Goal: Consume media (video, audio): Consume media (video, audio)

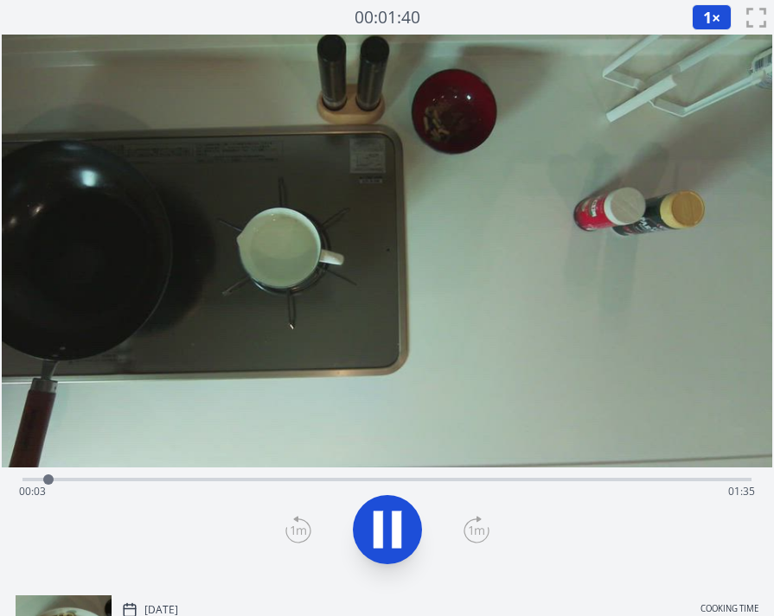
click at [241, 481] on div "Time elapsed: 00:03 Time remaining: 01:35" at bounding box center [387, 492] width 736 height 28
click at [716, 24] on button "1 ×" at bounding box center [712, 17] width 40 height 26
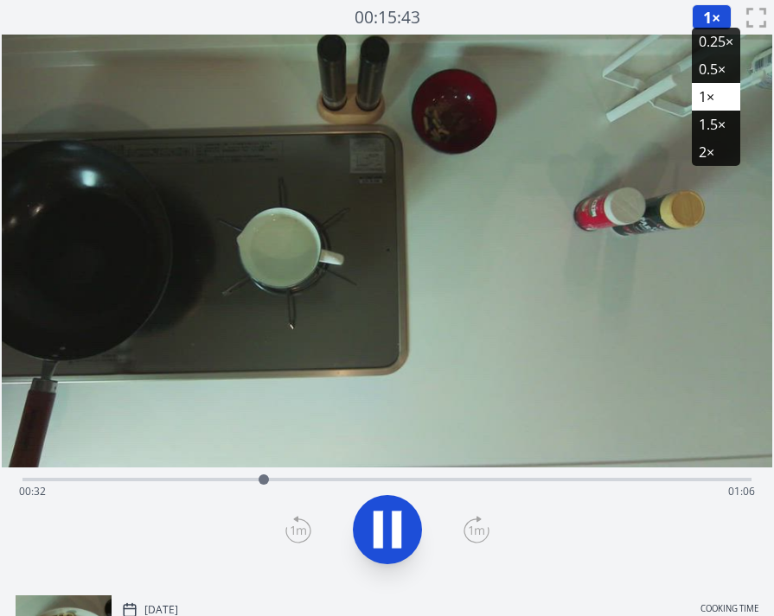
click at [716, 150] on li "2×" at bounding box center [716, 152] width 48 height 28
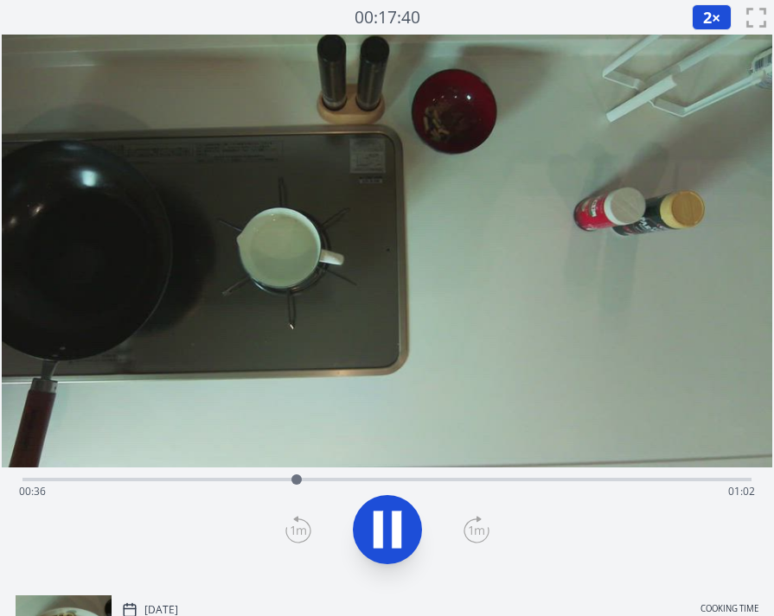
drag, startPoint x: 399, startPoint y: 486, endPoint x: 437, endPoint y: 482, distance: 38.2
click at [401, 485] on div "Time elapsed: 00:36 Time remaining: 01:02" at bounding box center [387, 492] width 736 height 28
click at [380, 540] on icon at bounding box center [379, 530] width 10 height 37
drag, startPoint x: 404, startPoint y: 533, endPoint x: 456, endPoint y: 528, distance: 52.1
click at [404, 533] on icon at bounding box center [387, 530] width 48 height 48
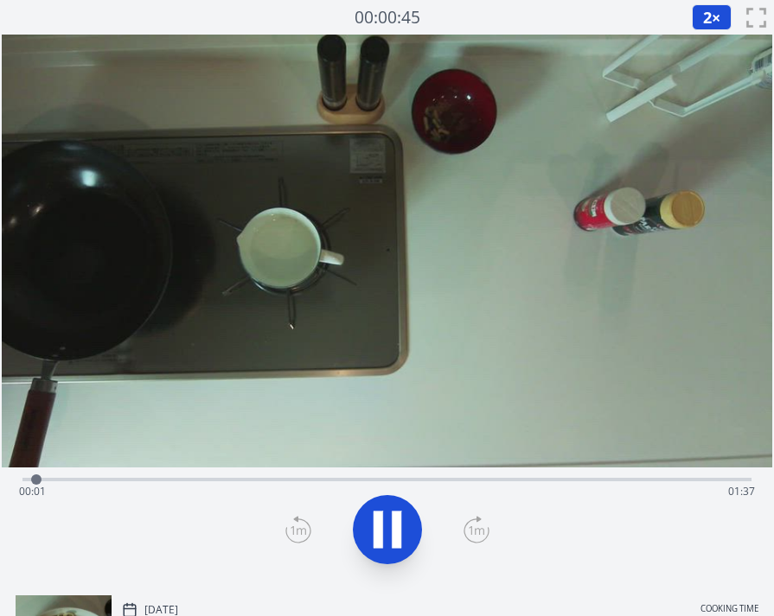
drag, startPoint x: 706, startPoint y: 482, endPoint x: 679, endPoint y: 484, distance: 26.9
click at [705, 481] on div "Time elapsed: 00:01 Time remaining: 01:37" at bounding box center [387, 492] width 736 height 28
click at [380, 543] on icon at bounding box center [379, 530] width 10 height 37
click at [704, 479] on div at bounding box center [716, 480] width 26 height 26
click at [376, 535] on icon at bounding box center [388, 530] width 29 height 36
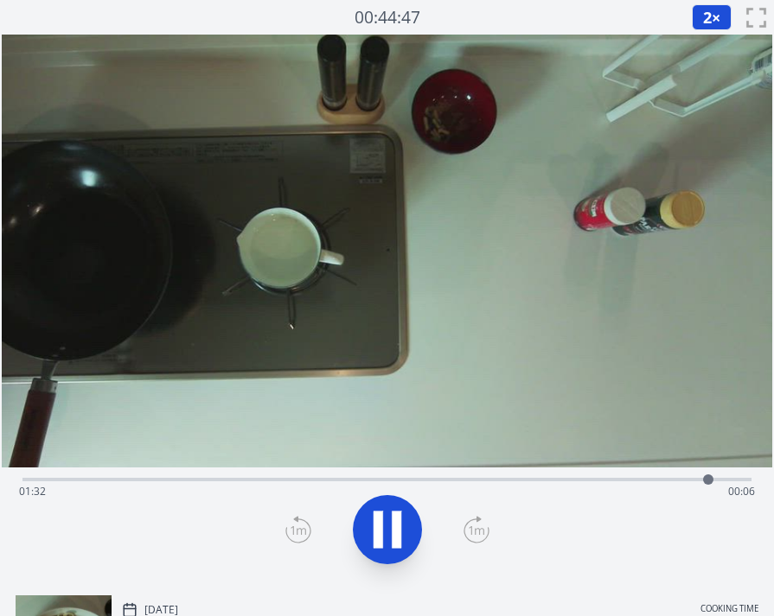
click at [372, 535] on icon at bounding box center [387, 530] width 48 height 48
drag, startPoint x: 712, startPoint y: 14, endPoint x: 701, endPoint y: 27, distance: 17.2
click at [712, 14] on button "2 ×" at bounding box center [712, 17] width 40 height 26
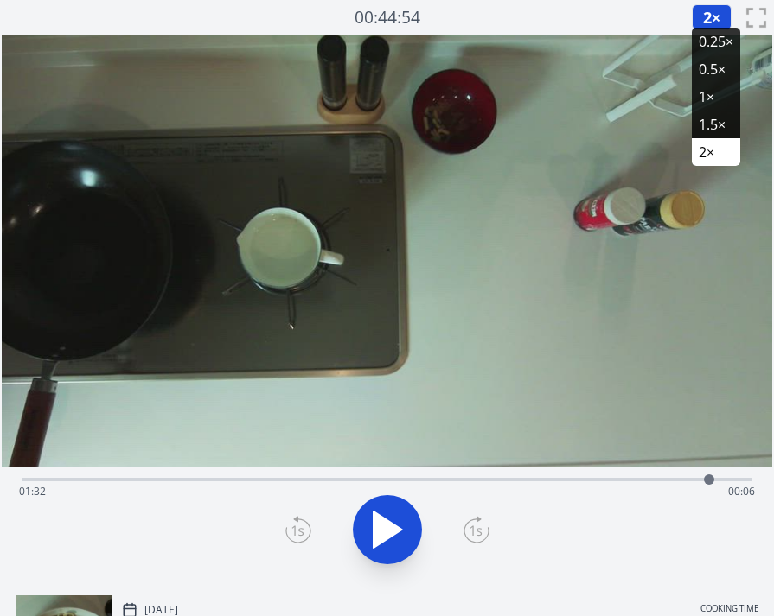
drag, startPoint x: 709, startPoint y: 63, endPoint x: 711, endPoint y: 49, distance: 13.9
click at [709, 62] on li "0.5×" at bounding box center [716, 69] width 48 height 28
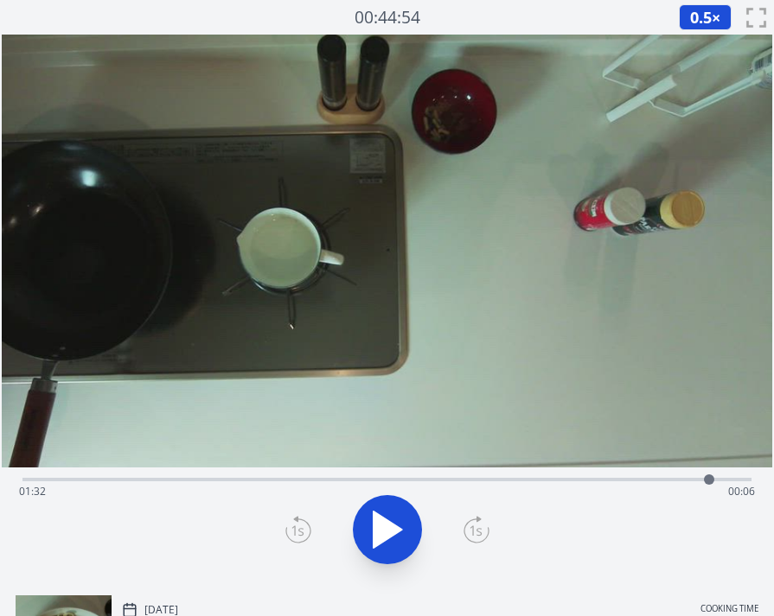
click at [679, 486] on div "Time elapsed: 01:32 Time remaining: 00:06" at bounding box center [387, 492] width 736 height 28
click at [399, 530] on icon at bounding box center [388, 530] width 29 height 36
click at [397, 530] on icon at bounding box center [397, 530] width 10 height 37
click at [397, 530] on icon at bounding box center [388, 530] width 29 height 36
click at [397, 530] on icon at bounding box center [397, 530] width 10 height 37
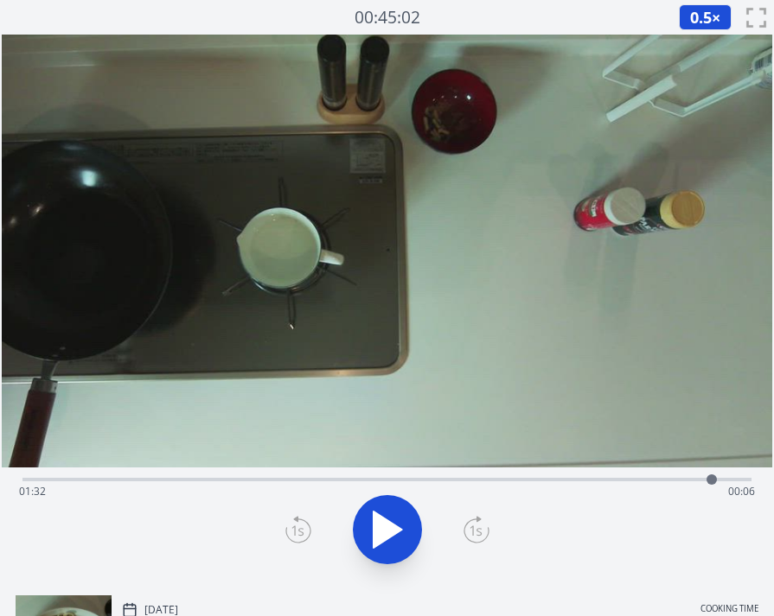
click at [384, 489] on div "Time elapsed: 01:32 Time remaining: 00:06" at bounding box center [387, 492] width 736 height 28
drag, startPoint x: 356, startPoint y: 483, endPoint x: 347, endPoint y: 482, distance: 9.6
click at [356, 483] on div "Time elapsed: 00:48 Time remaining: 00:50" at bounding box center [387, 492] width 736 height 28
click at [325, 482] on div "Time elapsed: 00:44 Time remaining: 00:54" at bounding box center [387, 492] width 736 height 28
click at [372, 485] on div "Time elapsed: 00:40 Time remaining: 00:58" at bounding box center [387, 492] width 736 height 28
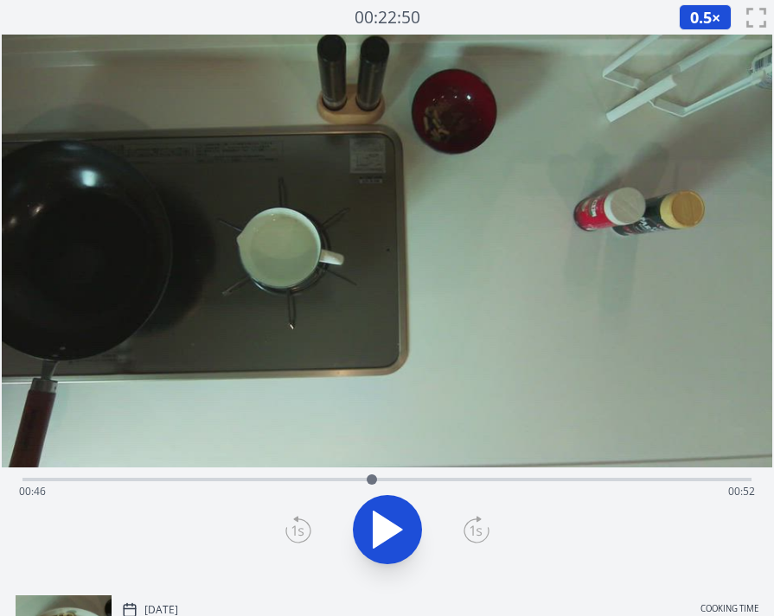
click at [385, 517] on icon at bounding box center [387, 530] width 48 height 48
click at [384, 518] on icon at bounding box center [387, 530] width 48 height 48
click at [427, 483] on div "Time elapsed: 00:47 Time remaining: 00:51" at bounding box center [387, 492] width 736 height 28
click at [465, 477] on div "Time elapsed: 00:54 Time remaining: 00:44" at bounding box center [386, 478] width 729 height 21
click at [374, 512] on icon at bounding box center [388, 530] width 29 height 36
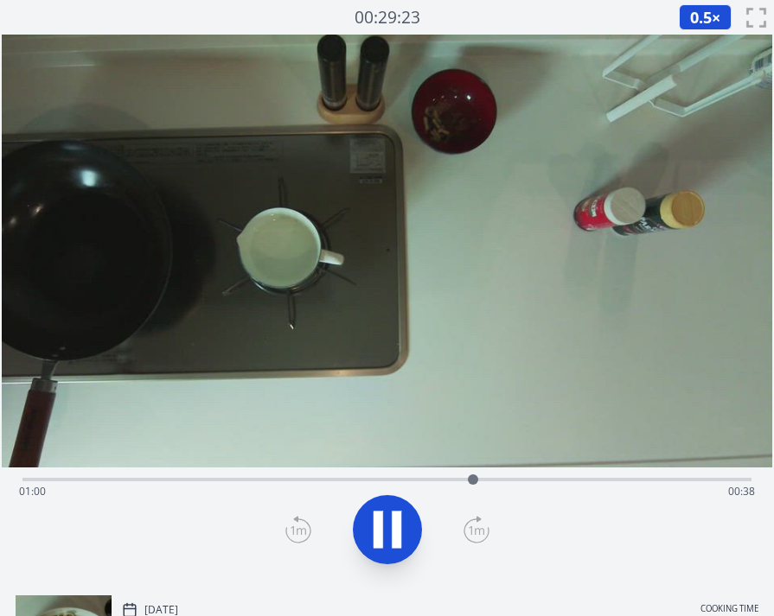
click at [389, 519] on icon at bounding box center [387, 530] width 48 height 48
drag, startPoint x: 475, startPoint y: 473, endPoint x: 429, endPoint y: 486, distance: 47.6
click at [460, 478] on div at bounding box center [473, 480] width 26 height 26
click at [442, 481] on div "Time elapsed: 00:58 Time remaining: 00:40" at bounding box center [387, 492] width 736 height 28
click at [401, 516] on icon at bounding box center [387, 530] width 48 height 48
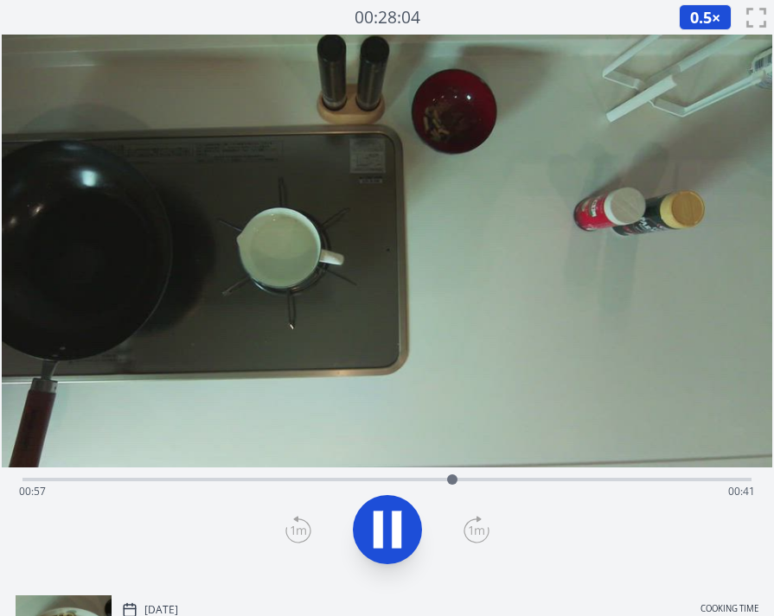
click at [390, 518] on icon at bounding box center [387, 530] width 48 height 48
click at [380, 546] on icon at bounding box center [387, 530] width 48 height 48
click at [380, 546] on icon at bounding box center [379, 530] width 10 height 37
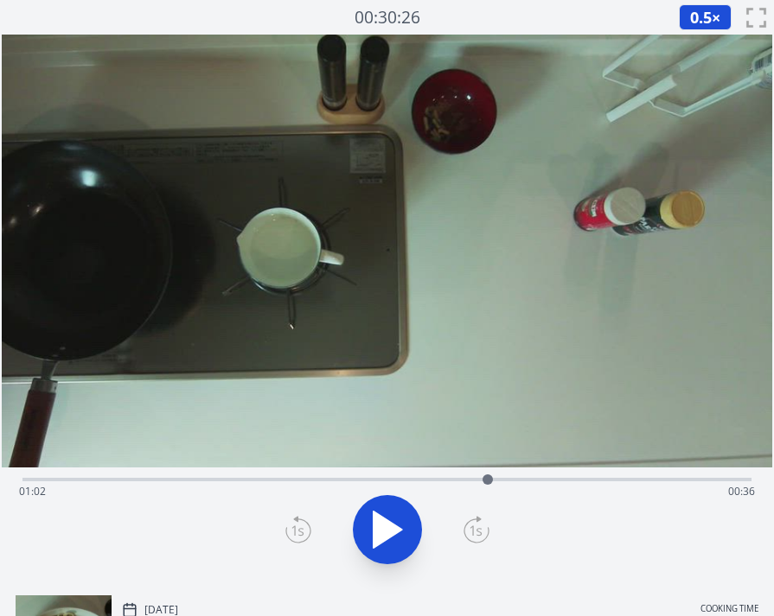
click at [631, 482] on div "Time elapsed: 01:02 Time remaining: 00:36" at bounding box center [387, 492] width 736 height 28
click at [624, 480] on div at bounding box center [631, 480] width 26 height 26
click at [620, 482] on div at bounding box center [624, 480] width 10 height 10
drag, startPoint x: 520, startPoint y: 484, endPoint x: 495, endPoint y: 483, distance: 25.1
click at [507, 484] on div "Time elapsed: 01:20 Time remaining: 00:18" at bounding box center [387, 492] width 736 height 28
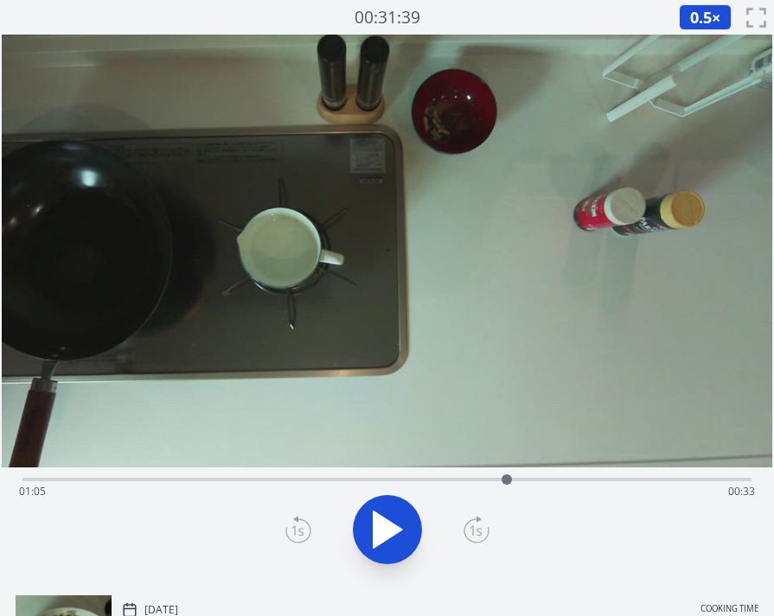
click at [443, 485] on div "Time elapsed: 01:05 Time remaining: 00:33" at bounding box center [387, 492] width 736 height 28
click at [463, 483] on div "Time elapsed: 00:56 Time remaining: 00:42" at bounding box center [387, 492] width 736 height 28
drag, startPoint x: 416, startPoint y: 486, endPoint x: 371, endPoint y: 478, distance: 45.6
click at [386, 481] on div "Time elapsed: 00:59 Time remaining: 00:39" at bounding box center [387, 492] width 736 height 28
drag, startPoint x: 342, startPoint y: 474, endPoint x: 316, endPoint y: 477, distance: 27.0
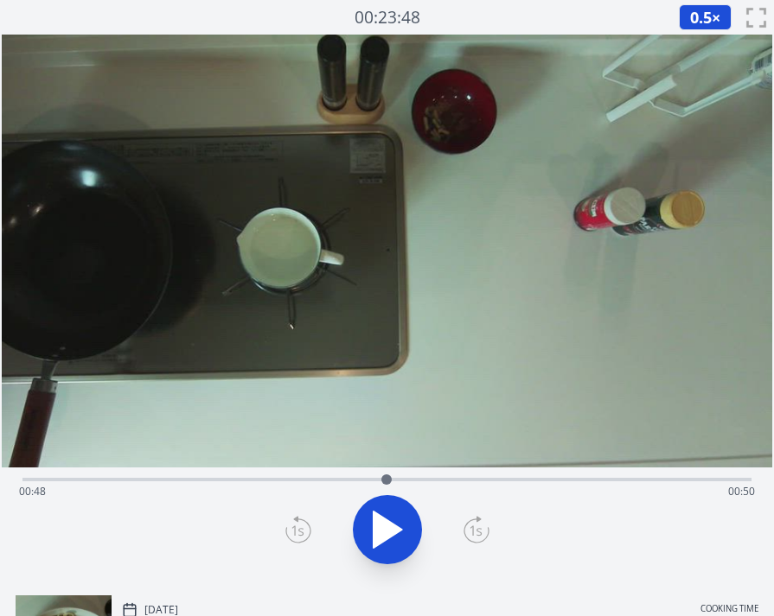
click at [318, 477] on div "Time elapsed: 00:48 Time remaining: 00:50" at bounding box center [386, 478] width 729 height 21
click at [386, 480] on div "Time elapsed: 00:39 Time remaining: 00:59" at bounding box center [387, 492] width 736 height 28
click at [395, 527] on icon at bounding box center [388, 530] width 29 height 36
click at [408, 482] on div "Time elapsed: 00:49 Time remaining: 00:49" at bounding box center [387, 492] width 736 height 28
click at [430, 479] on div "Time elapsed: 00:52 Time remaining: 00:47" at bounding box center [387, 492] width 736 height 28
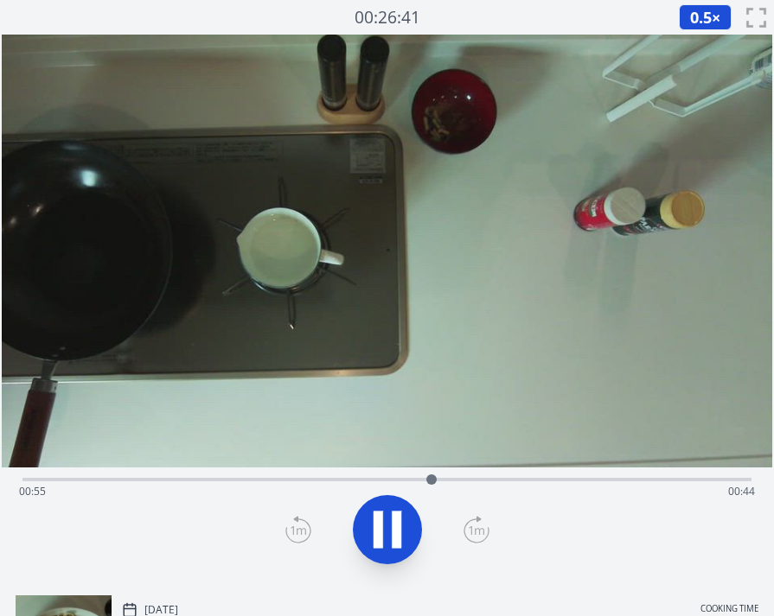
click at [396, 509] on icon at bounding box center [387, 530] width 48 height 48
click at [406, 481] on div "Time elapsed: 00:55 Time remaining: 00:43" at bounding box center [387, 492] width 736 height 28
click at [394, 508] on icon at bounding box center [387, 530] width 48 height 48
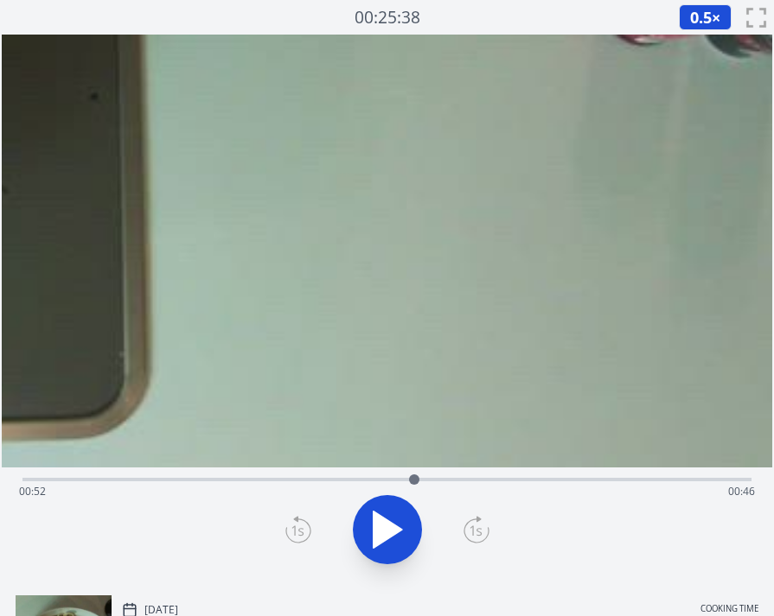
drag, startPoint x: 652, startPoint y: 406, endPoint x: 125, endPoint y: 136, distance: 592.8
click at [150, 137] on video at bounding box center [91, 100] width 2104 height 1184
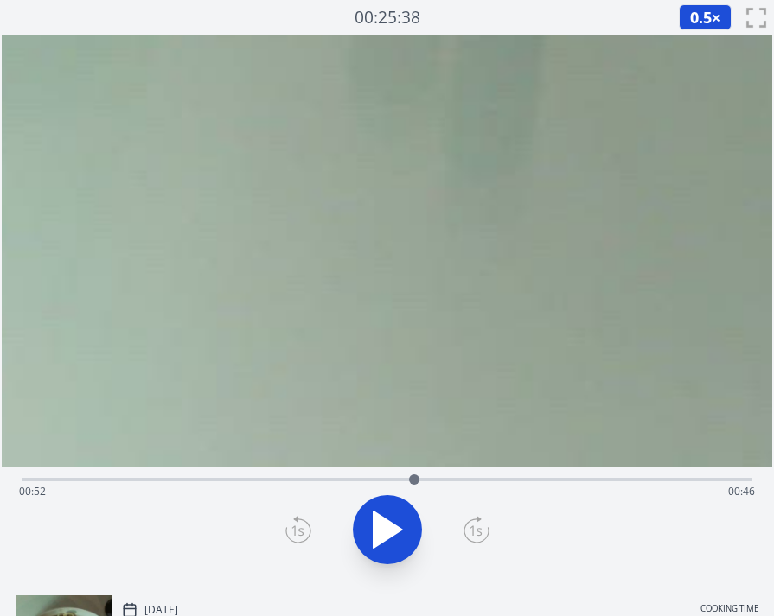
drag, startPoint x: 125, startPoint y: 138, endPoint x: 11, endPoint y: 233, distance: 148.0
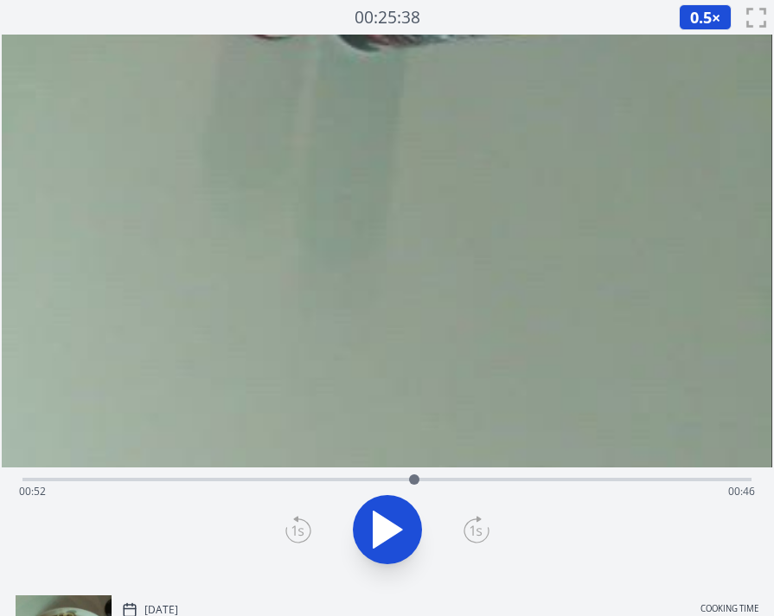
drag, startPoint x: 465, startPoint y: 260, endPoint x: 122, endPoint y: 347, distance: 354.0
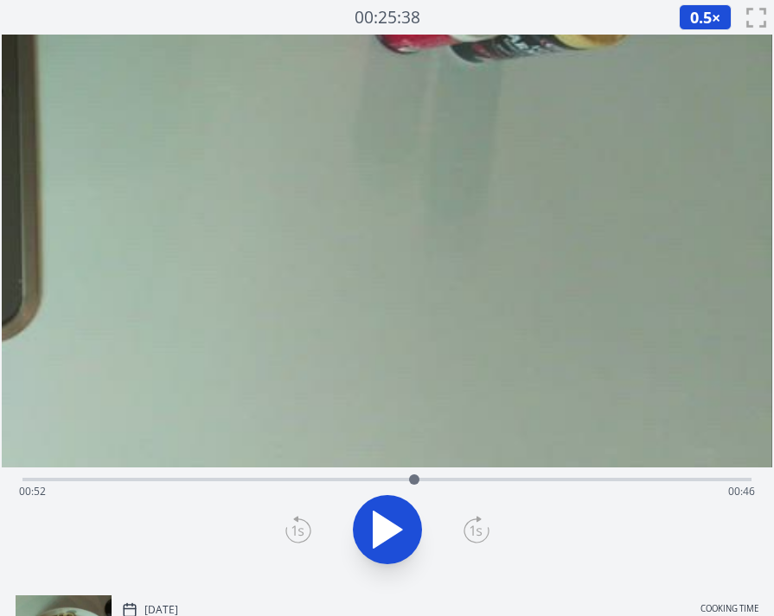
click at [391, 522] on icon at bounding box center [388, 530] width 29 height 36
click at [391, 523] on icon at bounding box center [387, 530] width 48 height 48
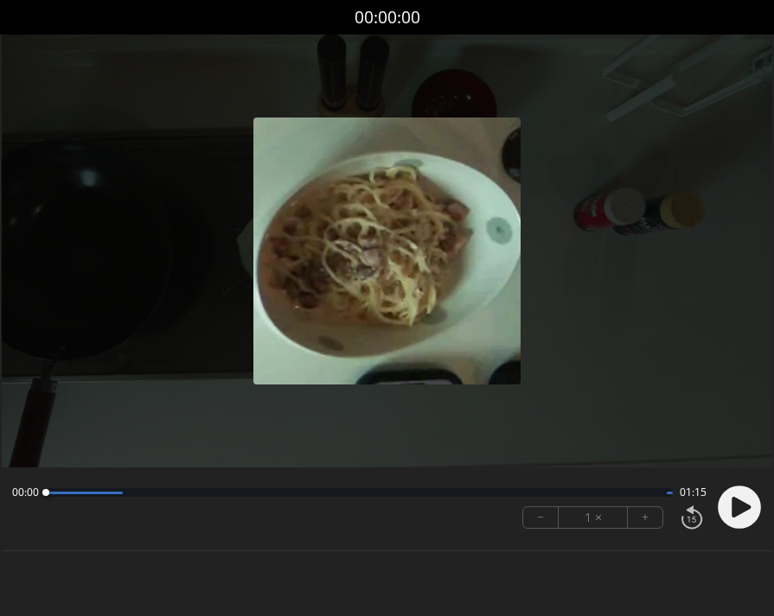
click at [728, 517] on circle at bounding box center [739, 507] width 43 height 43
click at [644, 518] on button "+" at bounding box center [645, 518] width 35 height 21
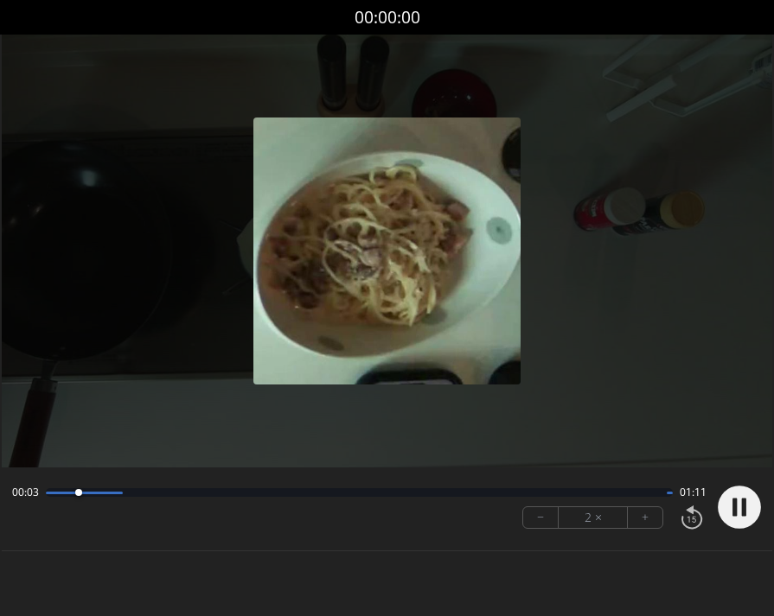
click at [644, 518] on button "+" at bounding box center [645, 518] width 35 height 21
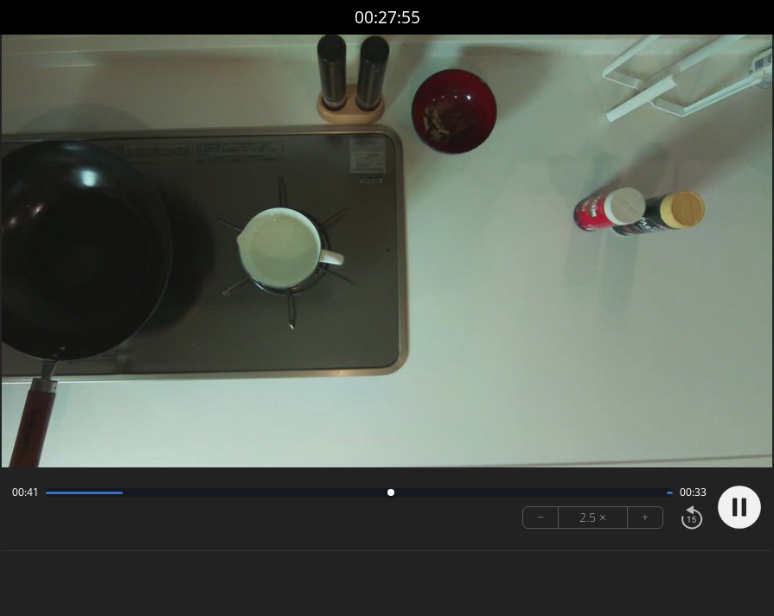
click at [481, 496] on div at bounding box center [359, 493] width 627 height 9
click at [724, 504] on circle at bounding box center [739, 507] width 43 height 43
click at [548, 520] on button "−" at bounding box center [540, 518] width 35 height 21
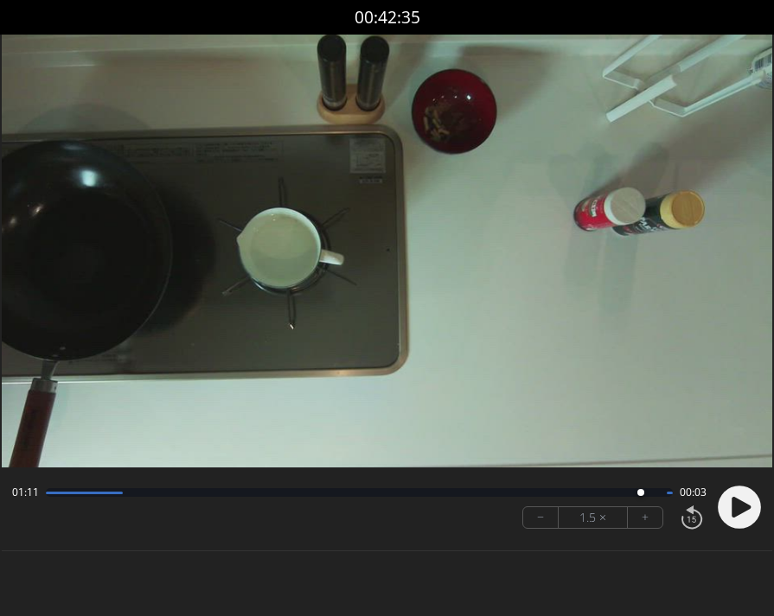
click at [731, 508] on icon at bounding box center [740, 507] width 19 height 21
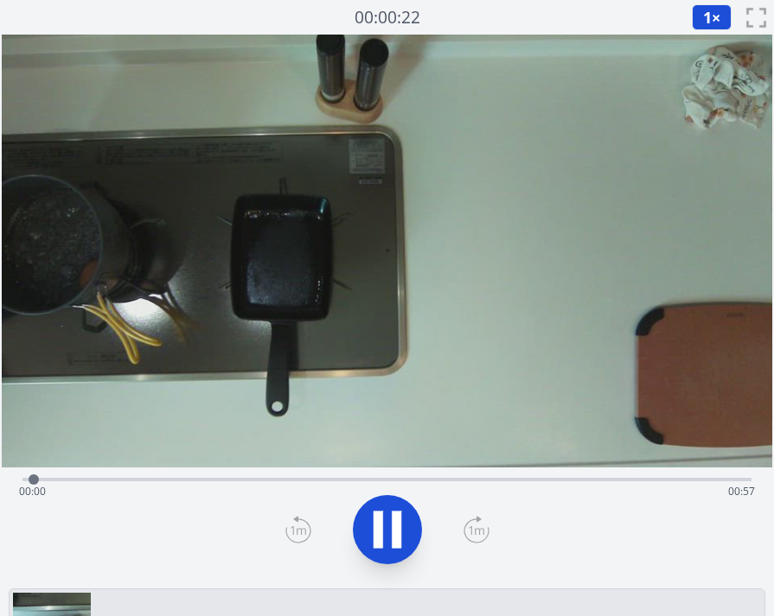
click at [406, 484] on div "Time elapsed: 00:00 Time remaining: 00:57" at bounding box center [387, 492] width 736 height 28
click at [418, 502] on div "Time elapsed: 00:39 Time remaining: 00:19" at bounding box center [387, 492] width 736 height 28
click at [389, 515] on icon at bounding box center [387, 530] width 48 height 48
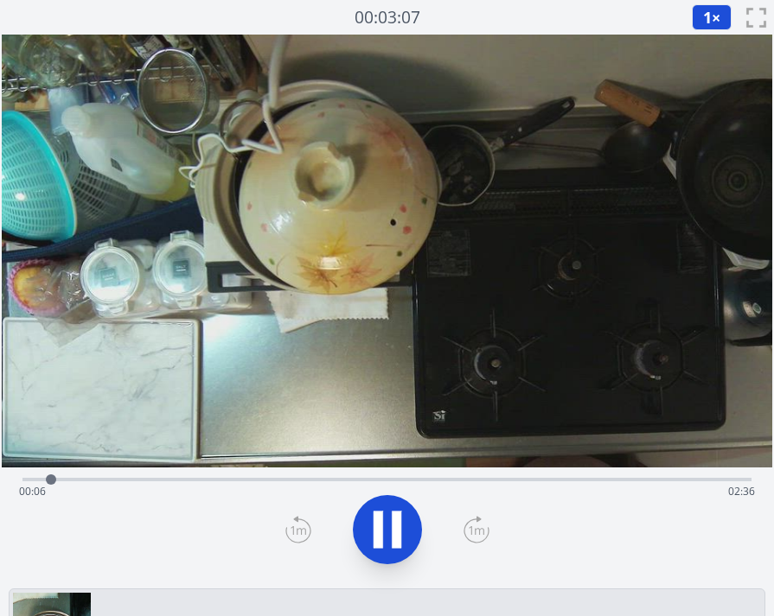
click at [206, 476] on div "Time elapsed: 00:06 Time remaining: 02:36" at bounding box center [386, 478] width 729 height 21
click at [117, 480] on div "Time elapsed: 00:41 Time remaining: 02:01" at bounding box center [387, 492] width 736 height 28
click at [715, 16] on button "1 ×" at bounding box center [712, 17] width 40 height 26
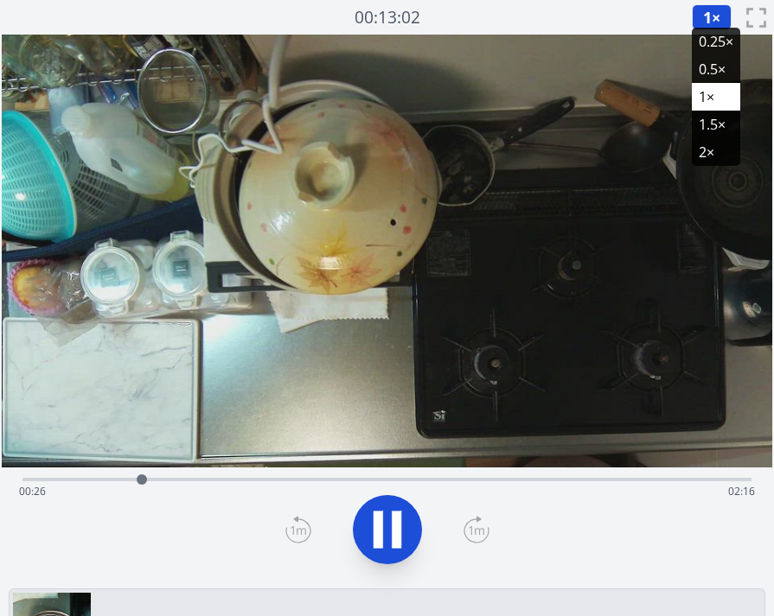
click at [712, 156] on li "2×" at bounding box center [716, 152] width 48 height 28
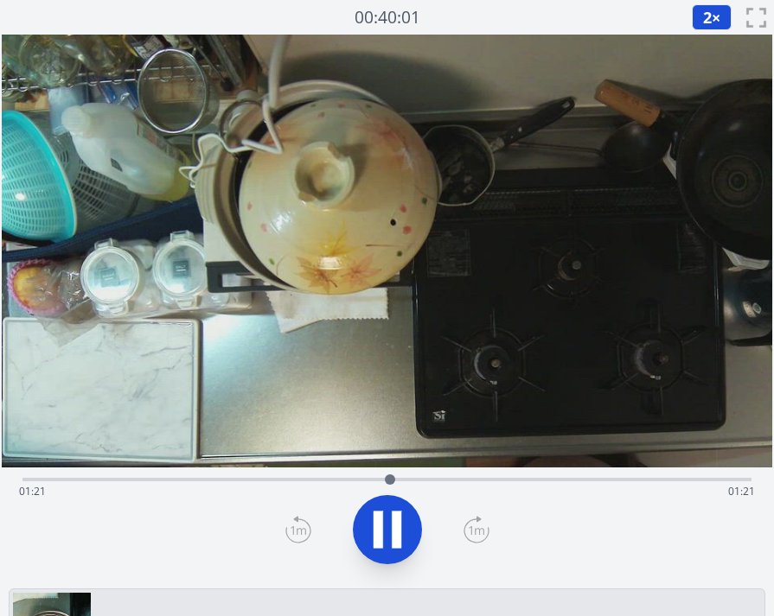
click at [422, 480] on div "Time elapsed: 01:21 Time remaining: 01:21" at bounding box center [387, 492] width 736 height 28
click at [510, 481] on div "Time elapsed: 01:35 Time remaining: 01:07" at bounding box center [387, 492] width 736 height 28
click at [562, 481] on div "Time elapsed: 01:49 Time remaining: 00:53" at bounding box center [387, 492] width 736 height 28
click at [506, 479] on div "Time elapsed: 02:04 Time remaining: 00:38" at bounding box center [387, 492] width 736 height 28
click at [646, 480] on div "Time elapsed: 02:11 Time remaining: 00:31" at bounding box center [387, 492] width 736 height 28
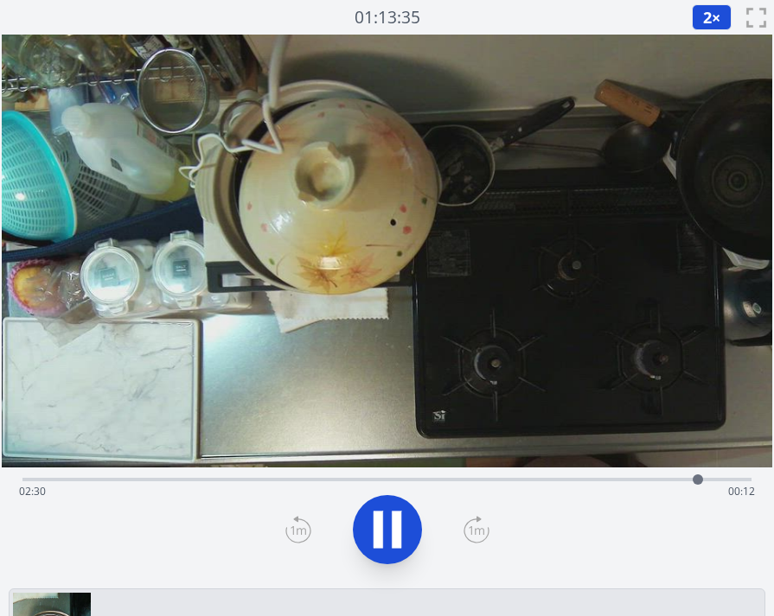
click at [713, 482] on div "Time elapsed: 02:30 Time remaining: 00:12" at bounding box center [387, 492] width 736 height 28
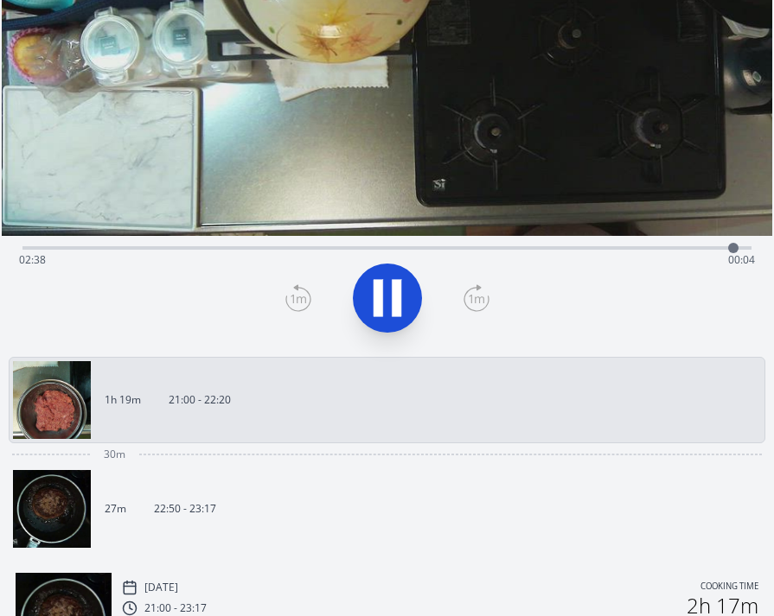
scroll to position [233, 0]
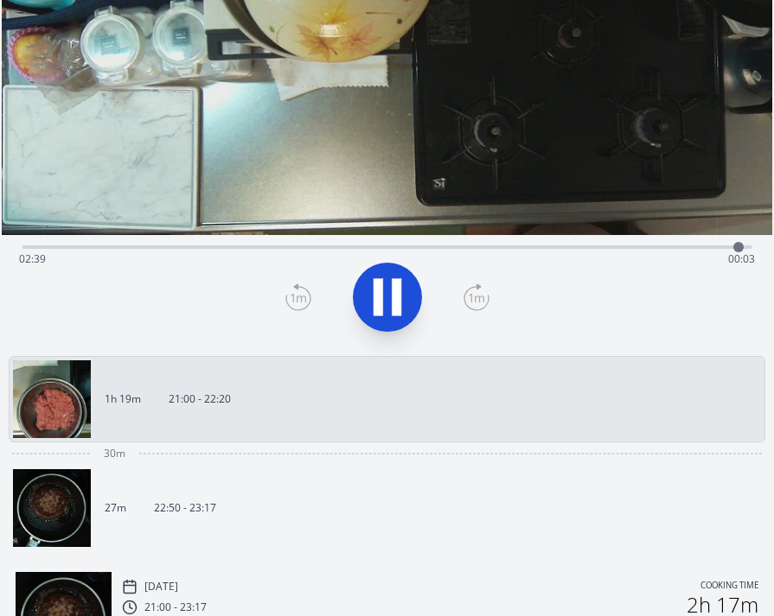
click at [265, 494] on link "27m 22:50 - 23:17" at bounding box center [380, 508] width 734 height 78
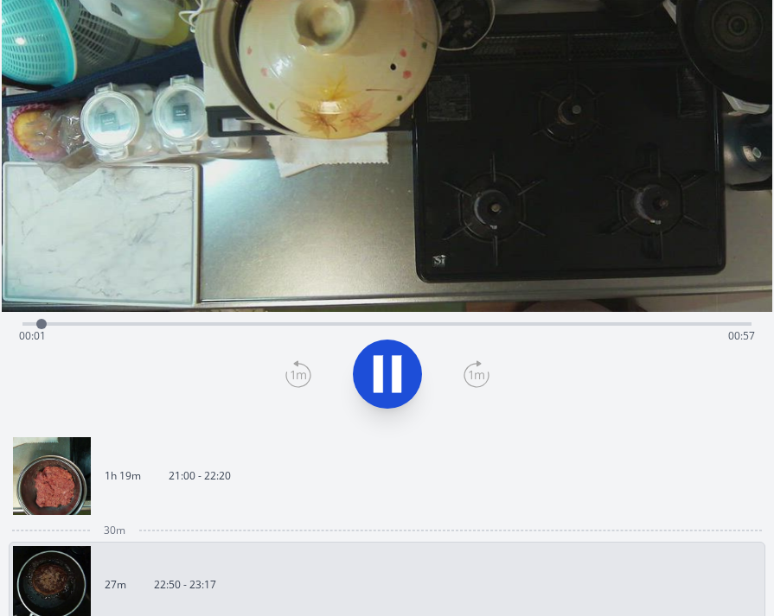
scroll to position [140, 0]
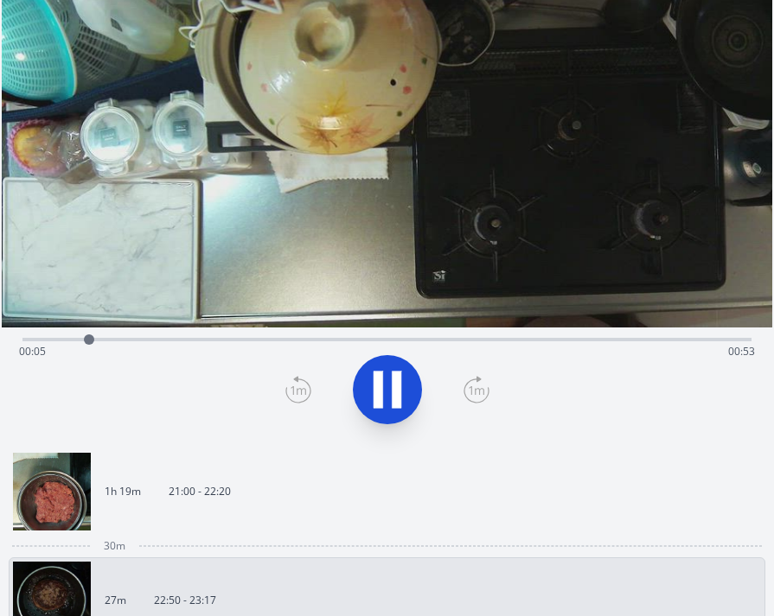
click at [171, 342] on div "Time elapsed: 00:05 Time remaining: 00:53" at bounding box center [387, 352] width 736 height 28
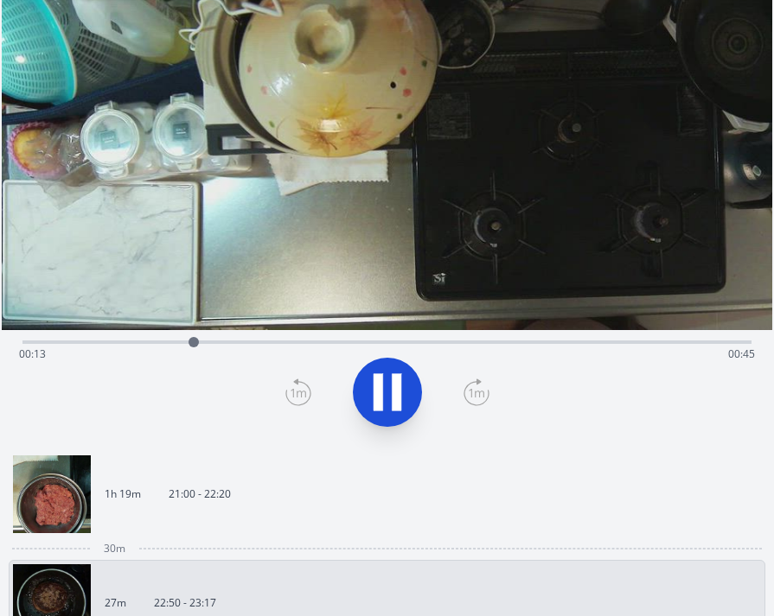
click at [144, 340] on div "Time elapsed: 00:13 Time remaining: 00:45" at bounding box center [386, 340] width 729 height 21
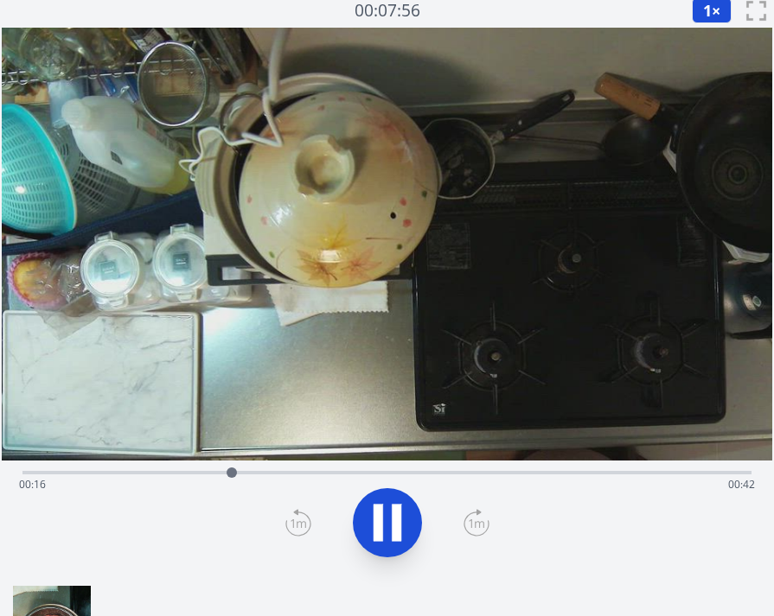
scroll to position [0, 0]
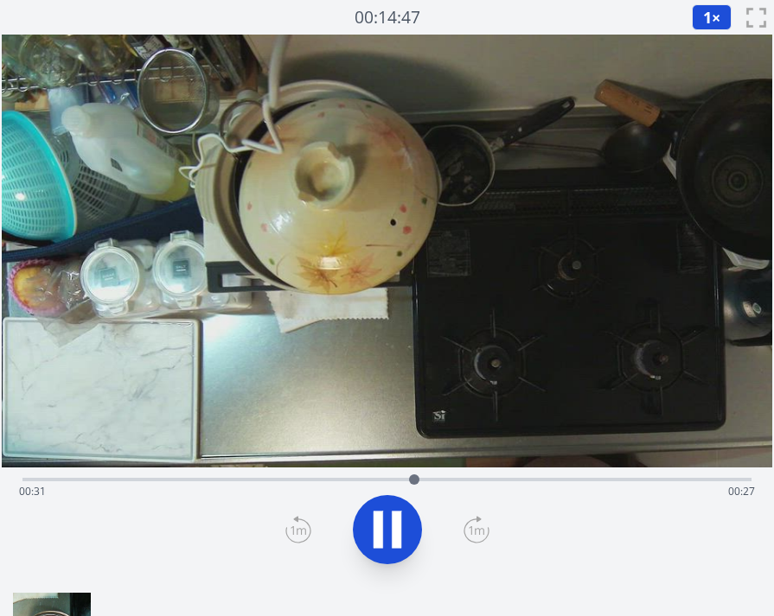
click at [477, 478] on div "Time elapsed: 00:31 Time remaining: 00:27" at bounding box center [387, 492] width 736 height 28
click at [446, 482] on div "Time elapsed: 00:37 Time remaining: 00:21" at bounding box center [387, 492] width 736 height 28
drag, startPoint x: 572, startPoint y: 479, endPoint x: 588, endPoint y: 480, distance: 16.5
click at [575, 479] on div "Time elapsed: 00:38 Time remaining: 00:20" at bounding box center [387, 492] width 736 height 28
drag, startPoint x: 629, startPoint y: 480, endPoint x: 647, endPoint y: 480, distance: 18.2
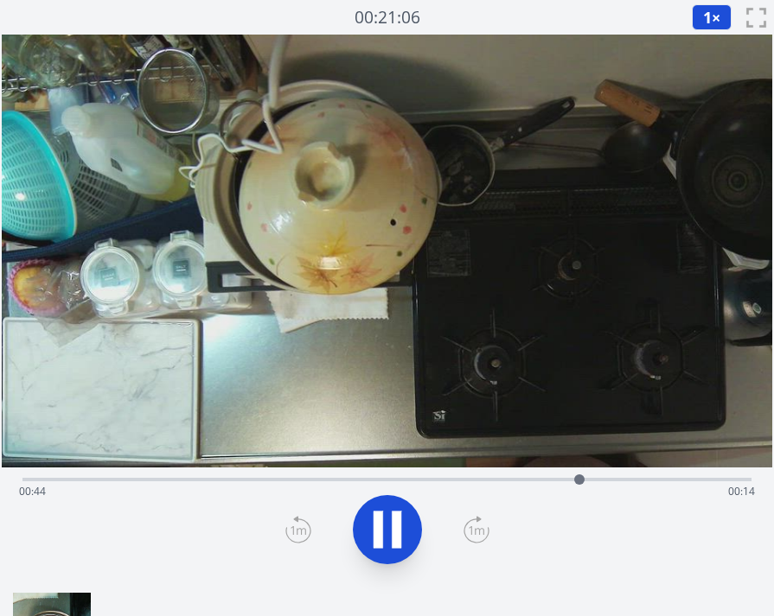
click at [629, 480] on div "Time elapsed: 00:44 Time remaining: 00:14" at bounding box center [387, 492] width 736 height 28
click at [625, 481] on div "Time elapsed: 00:49 Time remaining: 00:09" at bounding box center [387, 492] width 736 height 28
click at [403, 481] on div "Time elapsed: 00:57 Time remaining: 00:00" at bounding box center [387, 492] width 736 height 28
click at [272, 486] on div "Time elapsed: 00:30 Time remaining: 00:28" at bounding box center [387, 492] width 736 height 28
click at [377, 538] on icon at bounding box center [388, 530] width 29 height 36
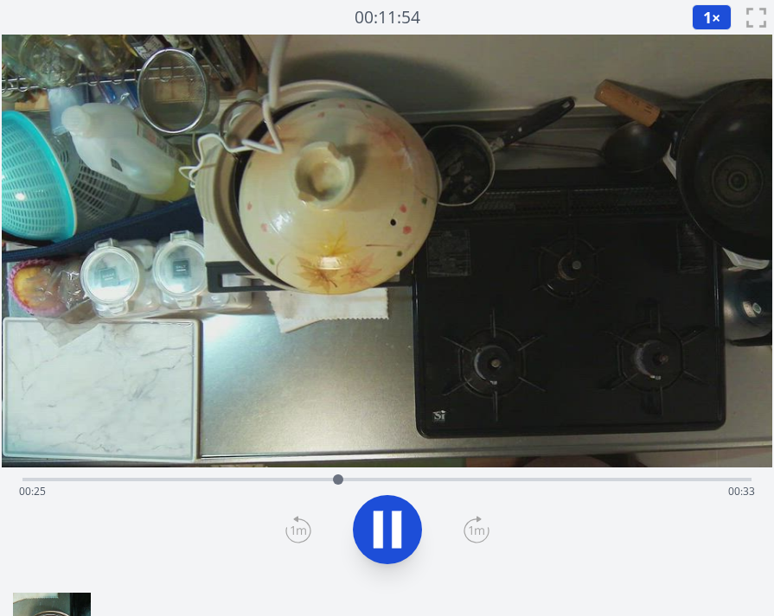
click at [393, 530] on icon at bounding box center [397, 530] width 10 height 37
click at [307, 478] on div "Time elapsed: 00:25 Time remaining: 00:33" at bounding box center [387, 492] width 736 height 28
click at [271, 482] on div "Time elapsed: 00:22 Time remaining: 00:36" at bounding box center [387, 492] width 736 height 28
click at [364, 543] on icon at bounding box center [387, 530] width 48 height 48
click at [394, 530] on icon at bounding box center [397, 530] width 10 height 37
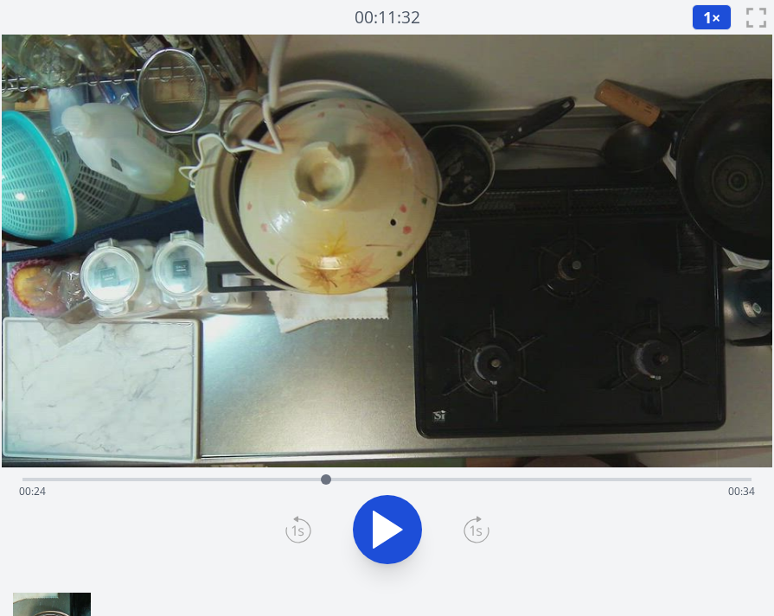
click at [718, 15] on button "1 ×" at bounding box center [712, 17] width 40 height 26
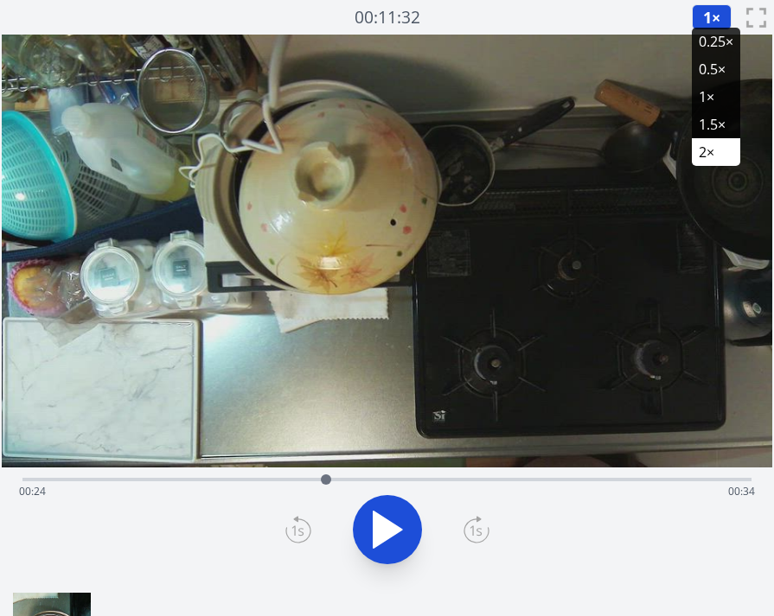
click at [716, 49] on li "0.25×" at bounding box center [716, 42] width 48 height 28
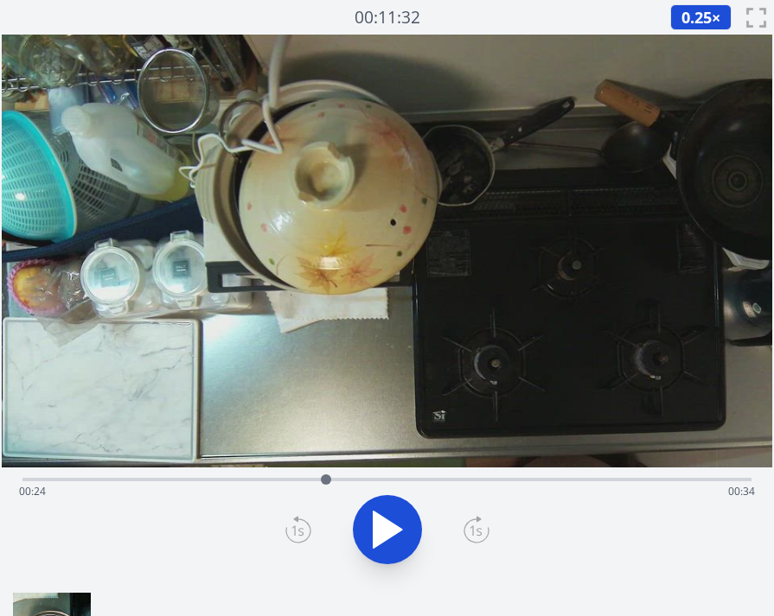
click at [409, 525] on button at bounding box center [387, 529] width 69 height 69
click at [485, 480] on div "Time elapsed: 00:24 Time remaining: 00:34" at bounding box center [387, 492] width 736 height 28
click at [453, 482] on div "Time elapsed: 00:36 Time remaining: 00:22" at bounding box center [387, 492] width 736 height 28
click at [394, 527] on icon at bounding box center [397, 530] width 10 height 37
click at [394, 527] on icon at bounding box center [388, 530] width 29 height 36
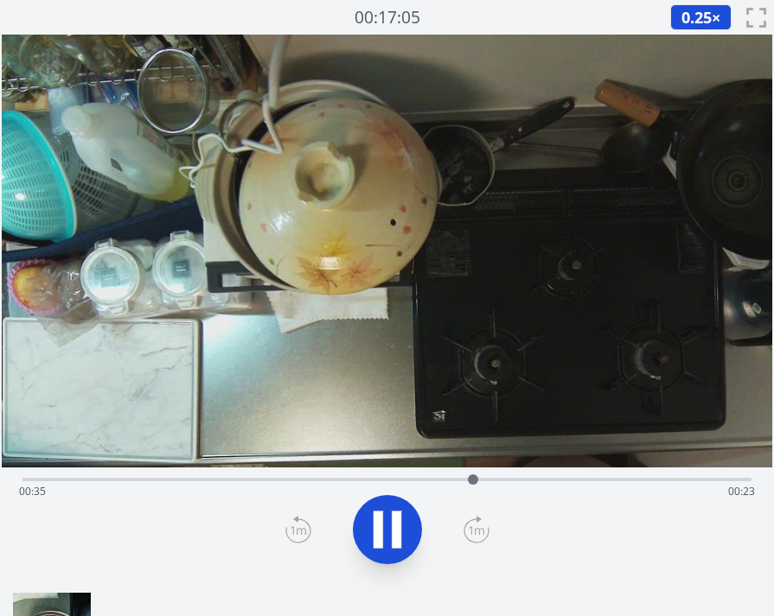
click at [394, 527] on icon at bounding box center [397, 530] width 10 height 37
click at [506, 483] on div "Time elapsed: 00:35 Time remaining: 00:23" at bounding box center [387, 492] width 736 height 28
drag, startPoint x: 539, startPoint y: 482, endPoint x: 548, endPoint y: 482, distance: 9.6
click at [540, 482] on div "Time elapsed: 00:38 Time remaining: 00:20" at bounding box center [387, 492] width 736 height 28
click at [578, 482] on div "Time elapsed: 00:41 Time remaining: 00:17" at bounding box center [387, 492] width 736 height 28
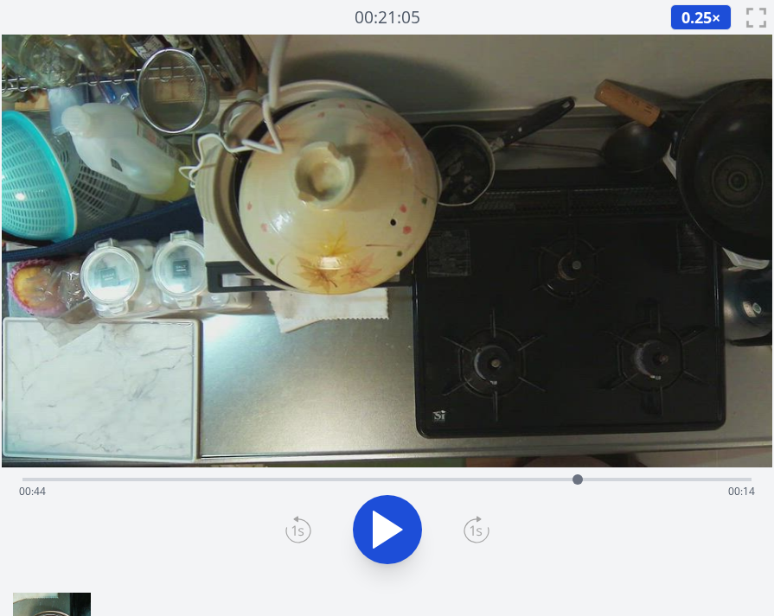
click at [604, 482] on div "Time elapsed: 00:44 Time remaining: 00:14" at bounding box center [387, 492] width 736 height 28
click at [584, 483] on div "Time elapsed: 00:46 Time remaining: 00:12" at bounding box center [387, 492] width 736 height 28
drag, startPoint x: 360, startPoint y: 539, endPoint x: 376, endPoint y: 533, distance: 17.2
click at [373, 534] on button at bounding box center [387, 529] width 69 height 69
click at [376, 533] on icon at bounding box center [379, 530] width 10 height 37
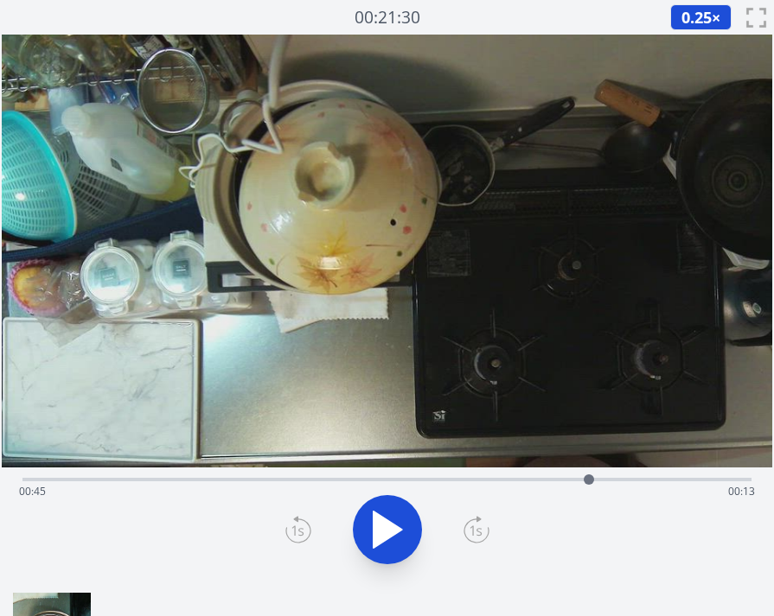
click at [375, 533] on icon at bounding box center [388, 530] width 29 height 36
click at [539, 478] on div "Time elapsed: 00:46 Time remaining: 00:12" at bounding box center [387, 492] width 736 height 28
click at [605, 481] on div "Time elapsed: 00:41 Time remaining: 00:17" at bounding box center [387, 492] width 736 height 28
drag, startPoint x: 422, startPoint y: 484, endPoint x: 453, endPoint y: 484, distance: 31.1
click at [426, 484] on div "Time elapsed: 00:48 Time remaining: 00:10" at bounding box center [387, 492] width 736 height 28
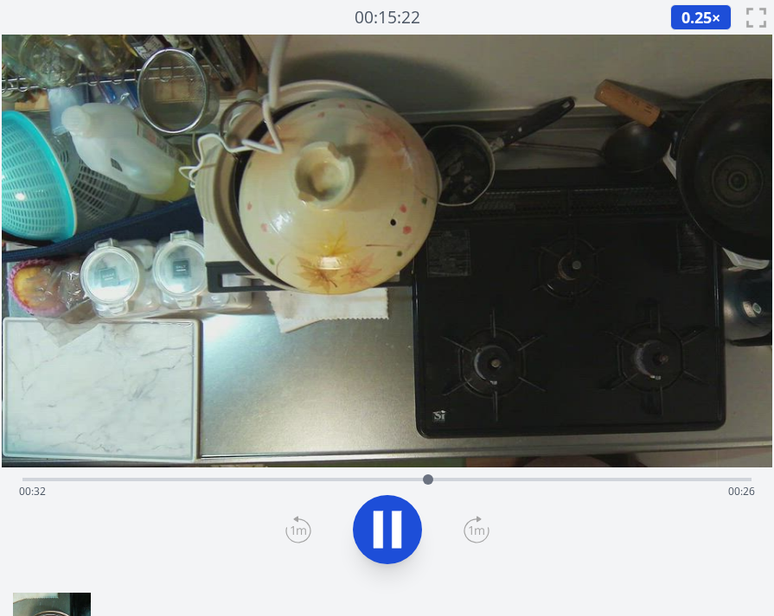
click at [483, 482] on div "Time elapsed: 00:32 Time remaining: 00:26" at bounding box center [387, 492] width 736 height 28
click at [413, 480] on div "Time elapsed: 00:36 Time remaining: 00:22" at bounding box center [387, 492] width 736 height 28
click at [368, 482] on div "Time elapsed: 00:31 Time remaining: 00:27" at bounding box center [387, 492] width 736 height 28
click at [343, 480] on div "Time elapsed: 00:28 Time remaining: 00:30" at bounding box center [387, 492] width 736 height 28
click at [226, 487] on div "Time elapsed: 00:27 Time remaining: 00:31" at bounding box center [387, 492] width 736 height 28
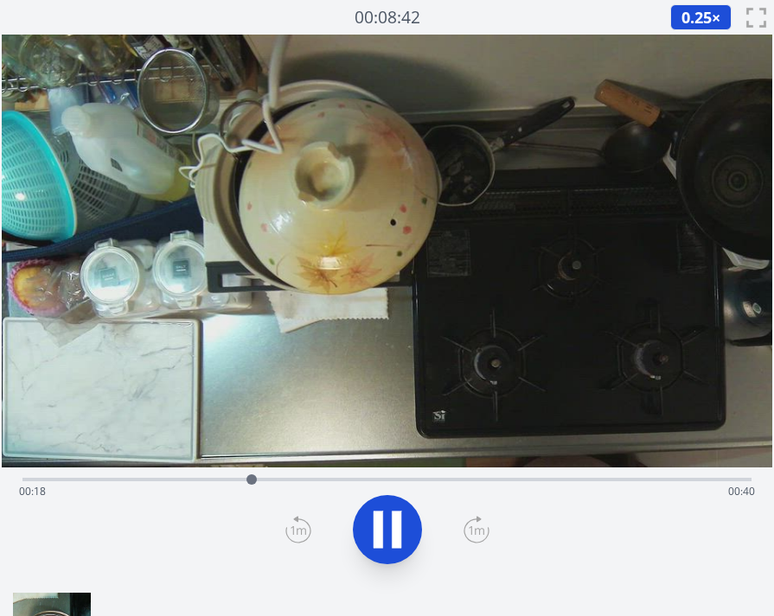
click at [386, 538] on icon at bounding box center [387, 530] width 48 height 48
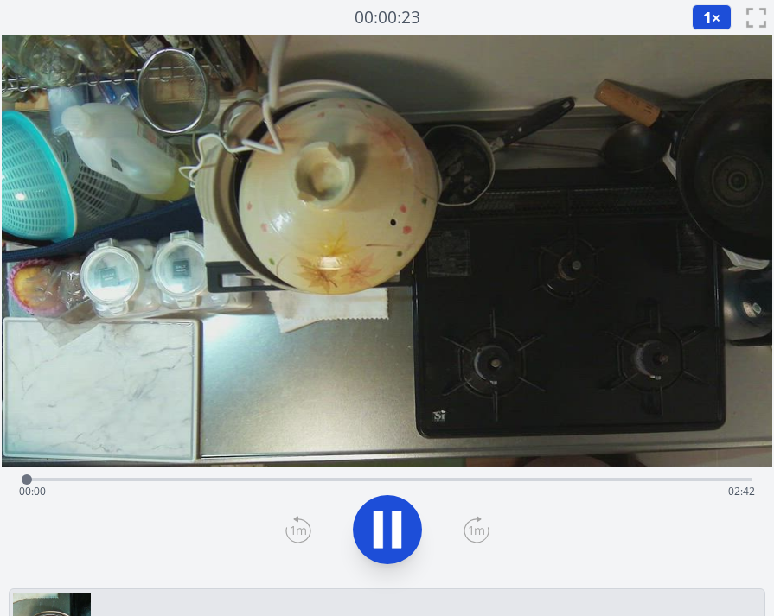
click at [379, 527] on icon at bounding box center [379, 530] width 10 height 37
click at [228, 483] on div "Time elapsed: 00:01 Time remaining: 02:42" at bounding box center [387, 492] width 736 height 28
drag, startPoint x: 190, startPoint y: 470, endPoint x: 115, endPoint y: 479, distance: 75.7
click at [163, 472] on div "Time elapsed: 00:45 Time remaining: 01:57" at bounding box center [386, 478] width 729 height 21
click at [106, 479] on div "Time elapsed: 00:31 Time remaining: 02:12" at bounding box center [387, 492] width 736 height 28
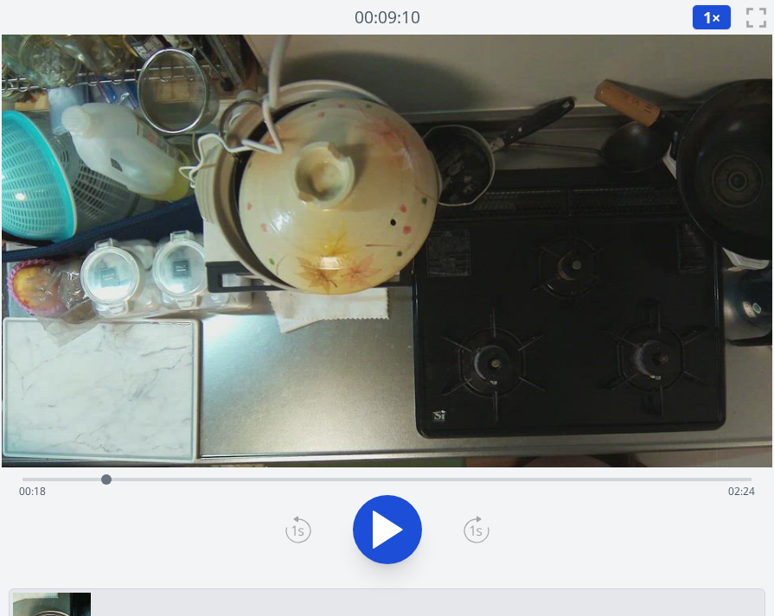
click at [71, 479] on div "Time elapsed: 00:18 Time remaining: 02:24" at bounding box center [387, 492] width 736 height 28
drag, startPoint x: 157, startPoint y: 475, endPoint x: 195, endPoint y: 475, distance: 37.2
click at [163, 475] on div "Time elapsed: 00:10 Time remaining: 02:32" at bounding box center [386, 478] width 729 height 21
drag, startPoint x: 195, startPoint y: 475, endPoint x: 233, endPoint y: 477, distance: 39.0
click at [216, 476] on div "Time elapsed: 00:31 Time remaining: 02:12" at bounding box center [386, 478] width 729 height 21
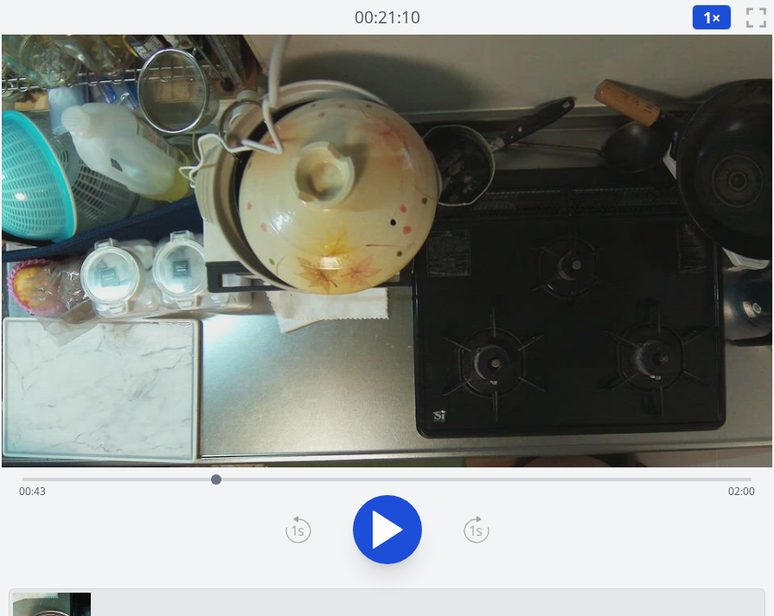
drag, startPoint x: 208, startPoint y: 484, endPoint x: 176, endPoint y: 483, distance: 32.0
click at [203, 484] on div at bounding box center [216, 480] width 26 height 26
click at [168, 481] on div "Time elapsed: 00:40 Time remaining: 02:03" at bounding box center [387, 492] width 736 height 28
click at [164, 481] on div at bounding box center [168, 480] width 10 height 10
click at [381, 525] on icon at bounding box center [388, 530] width 29 height 36
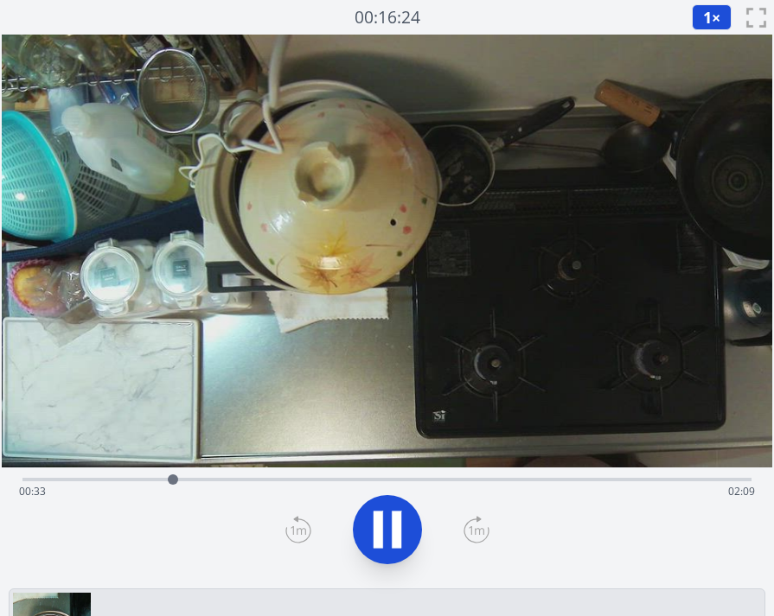
click at [381, 525] on icon at bounding box center [379, 530] width 10 height 37
click at [387, 520] on icon at bounding box center [387, 530] width 48 height 48
click at [379, 530] on icon at bounding box center [379, 530] width 10 height 37
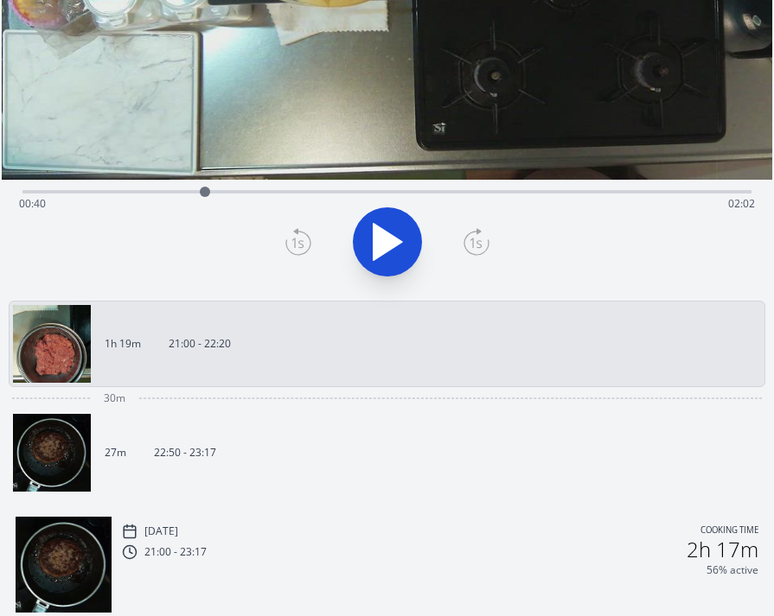
scroll to position [297, 0]
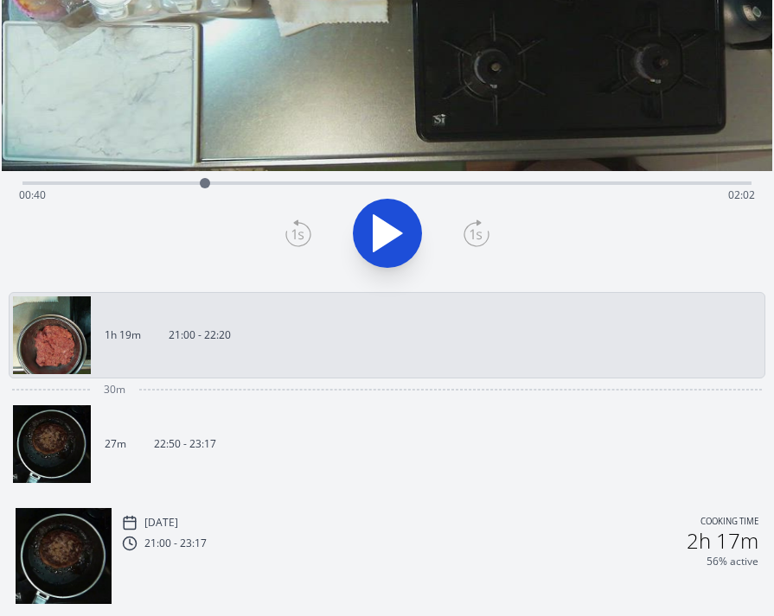
click at [324, 418] on link "27m 22:50 - 23:17" at bounding box center [380, 445] width 734 height 78
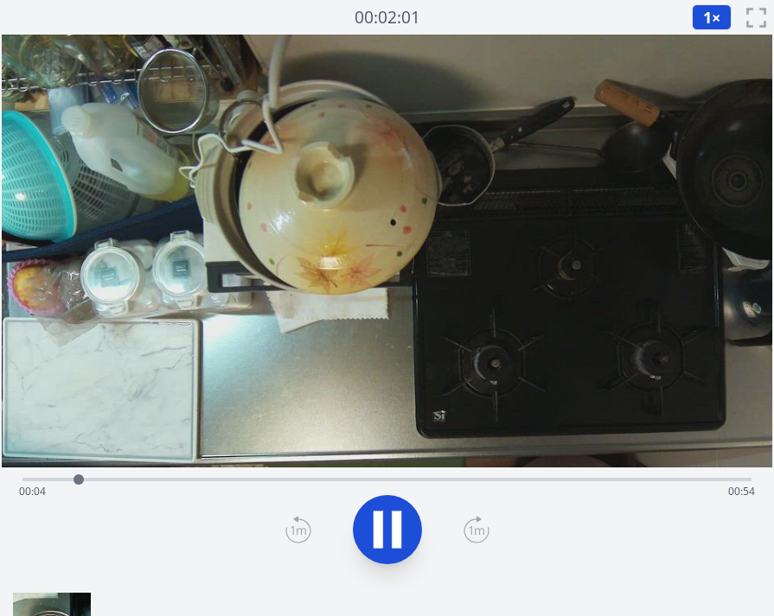
click at [388, 544] on icon at bounding box center [387, 530] width 48 height 48
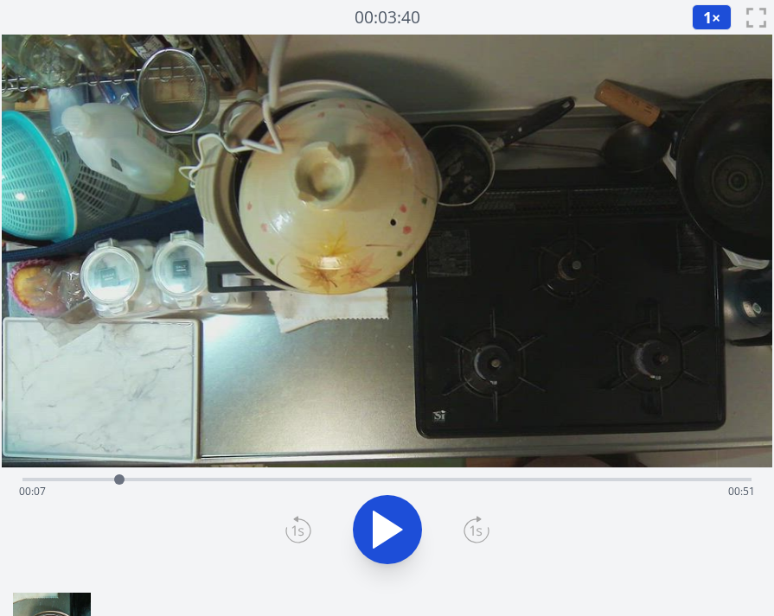
click at [388, 544] on icon at bounding box center [387, 530] width 48 height 48
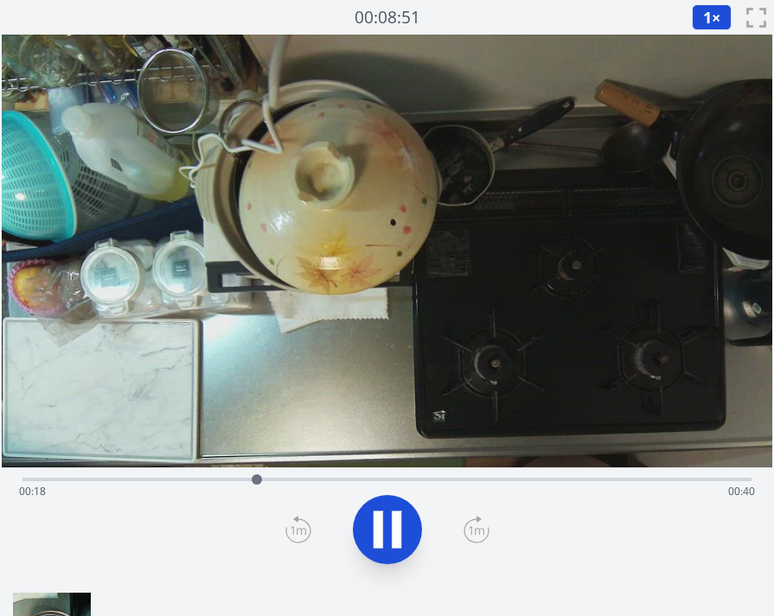
click at [390, 542] on icon at bounding box center [387, 530] width 48 height 48
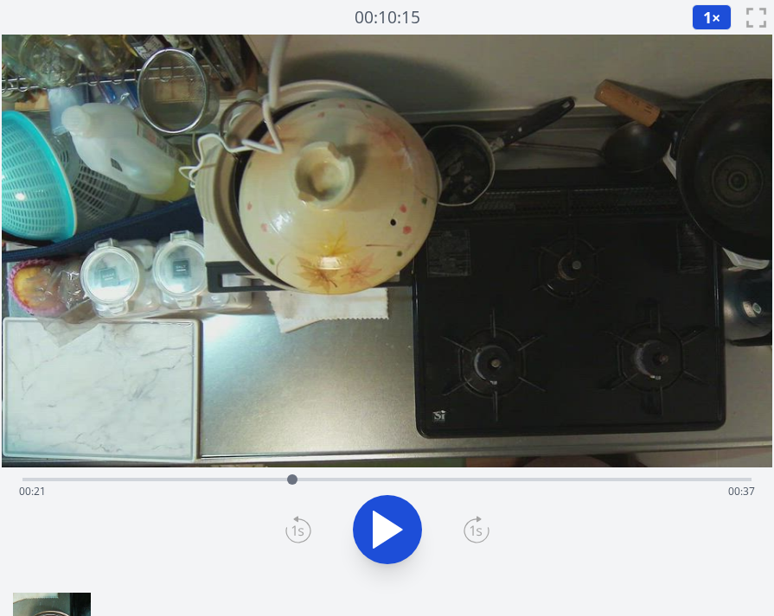
click at [390, 542] on icon at bounding box center [387, 530] width 48 height 48
click at [390, 541] on icon at bounding box center [387, 530] width 48 height 48
click at [390, 542] on icon at bounding box center [387, 530] width 48 height 48
click at [389, 538] on icon at bounding box center [388, 530] width 29 height 36
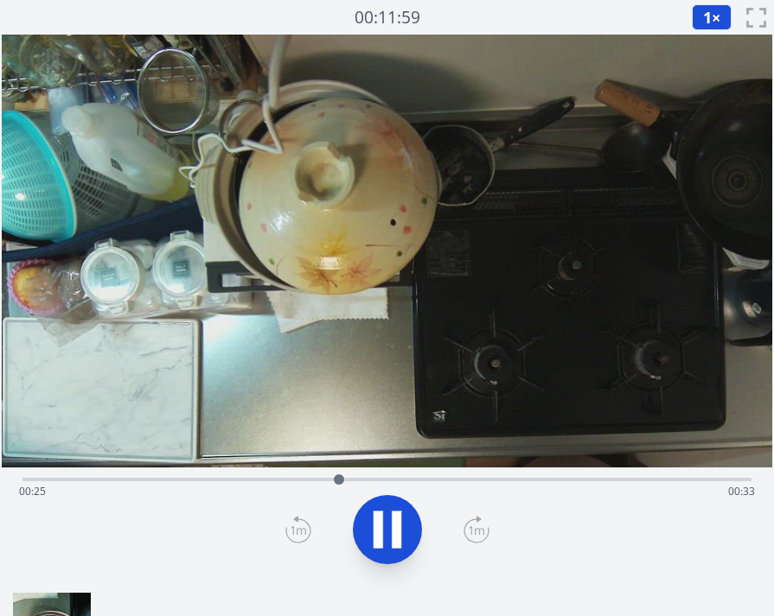
click at [389, 538] on icon at bounding box center [387, 530] width 48 height 48
click at [141, 482] on div "Time elapsed: 00:25 Time remaining: 00:33" at bounding box center [387, 492] width 736 height 28
click at [320, 480] on div "Time elapsed: 00:09 Time remaining: 00:49" at bounding box center [387, 492] width 736 height 28
click at [293, 479] on div "Time elapsed: 00:23 Time remaining: 00:35" at bounding box center [387, 492] width 736 height 28
click at [384, 528] on icon at bounding box center [388, 530] width 29 height 36
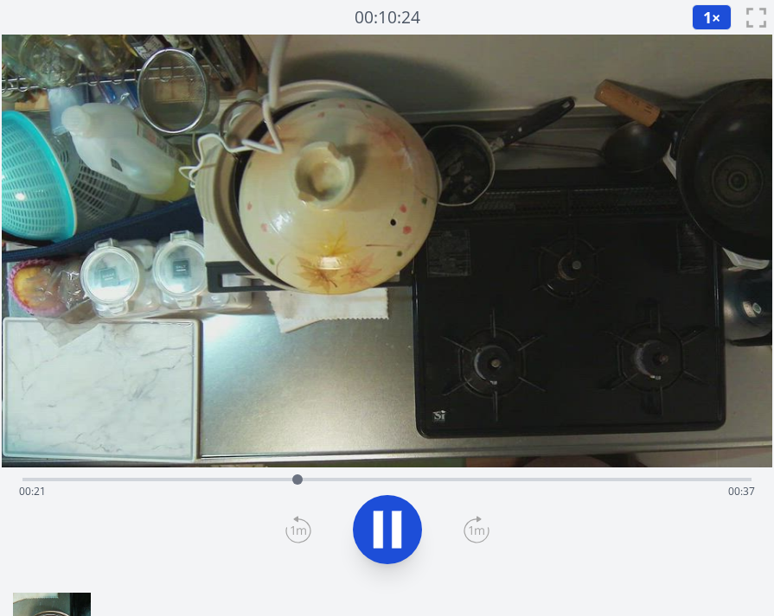
click at [384, 528] on icon at bounding box center [387, 530] width 48 height 48
click at [257, 483] on div "Time elapsed: 00:21 Time remaining: 00:37" at bounding box center [387, 492] width 736 height 28
click at [150, 471] on div "Time elapsed: 00:18 Time remaining: 00:40" at bounding box center [386, 478] width 729 height 21
click at [203, 476] on div "Time elapsed: 00:10 Time remaining: 00:48" at bounding box center [386, 478] width 729 height 21
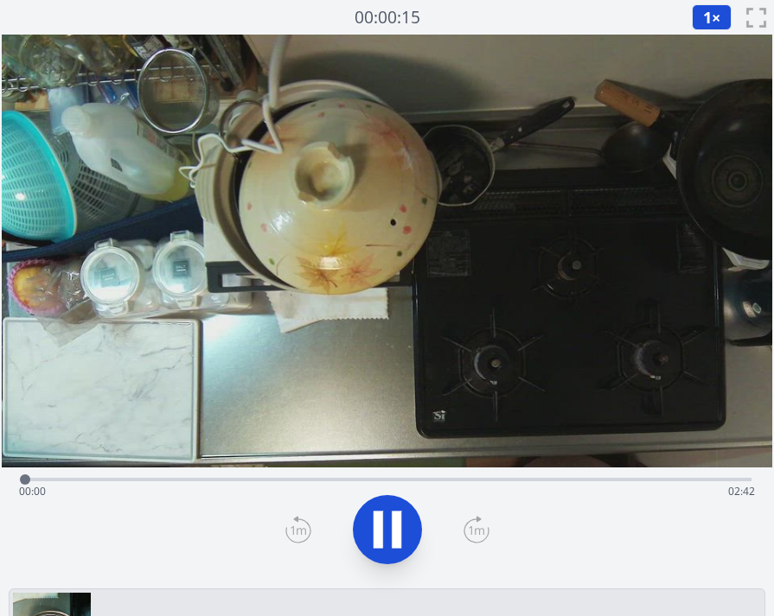
click at [262, 488] on div "Time elapsed: 00:00 Time remaining: 02:42" at bounding box center [387, 492] width 736 height 28
click at [406, 540] on icon at bounding box center [387, 530] width 48 height 48
click at [444, 482] on div "Time elapsed: 00:54 Time remaining: 01:49" at bounding box center [387, 492] width 736 height 28
drag, startPoint x: 546, startPoint y: 486, endPoint x: 615, endPoint y: 484, distance: 69.2
click at [546, 486] on div "Time elapsed: 01:33 Time remaining: 01:09" at bounding box center [387, 492] width 736 height 28
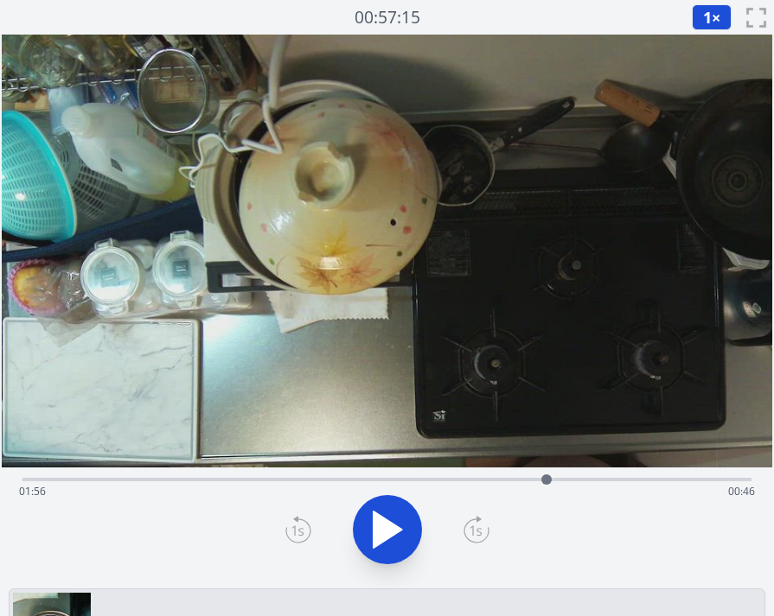
click at [636, 483] on div "Time elapsed: 01:56 Time remaining: 00:46" at bounding box center [387, 492] width 736 height 28
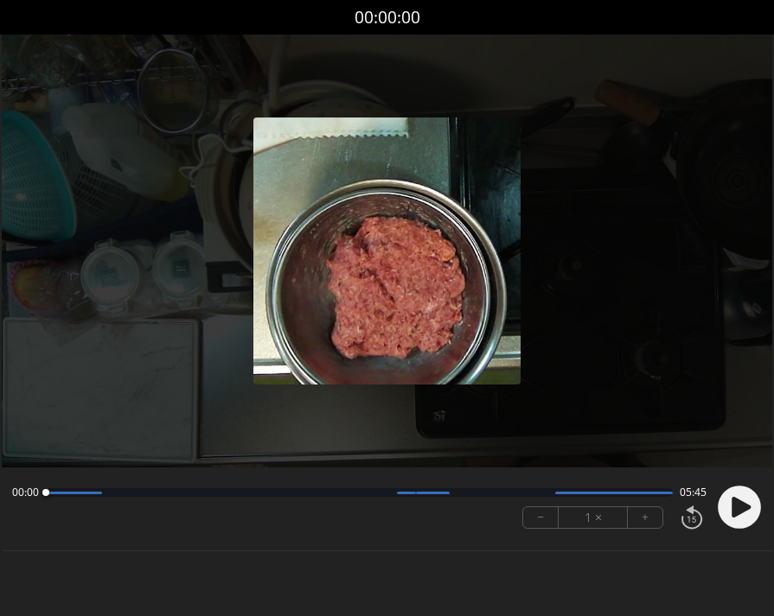
click at [750, 505] on circle at bounding box center [739, 507] width 43 height 43
click at [636, 522] on button "+" at bounding box center [645, 518] width 35 height 21
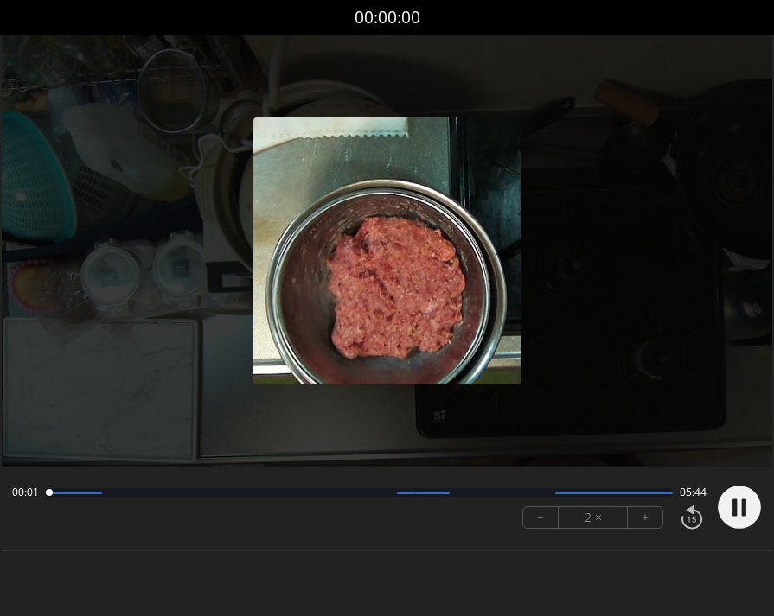
click at [636, 522] on button "+" at bounding box center [645, 518] width 35 height 21
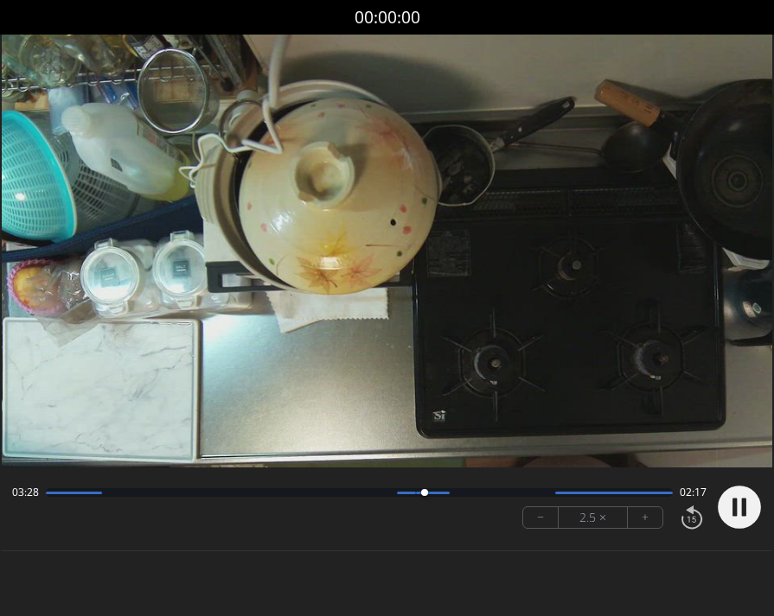
click at [470, 494] on div at bounding box center [359, 493] width 627 height 9
click at [736, 506] on icon at bounding box center [734, 508] width 4 height 18
